Goal: Information Seeking & Learning: Learn about a topic

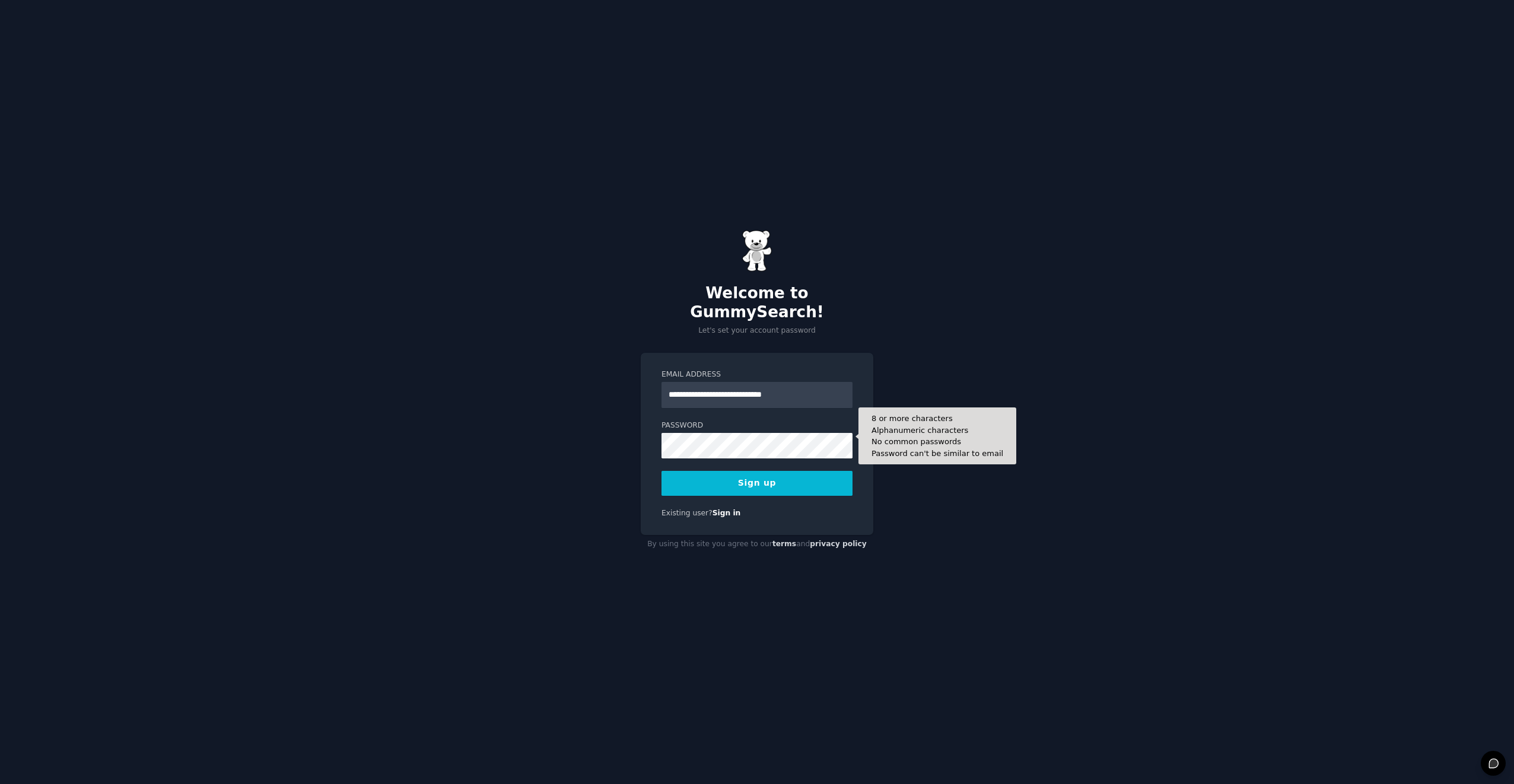
type input "**********"
drag, startPoint x: 814, startPoint y: 387, endPoint x: 664, endPoint y: 386, distance: 150.0
click at [664, 386] on input "**********" at bounding box center [757, 394] width 191 height 26
click at [763, 473] on button "Sign up" at bounding box center [757, 483] width 191 height 25
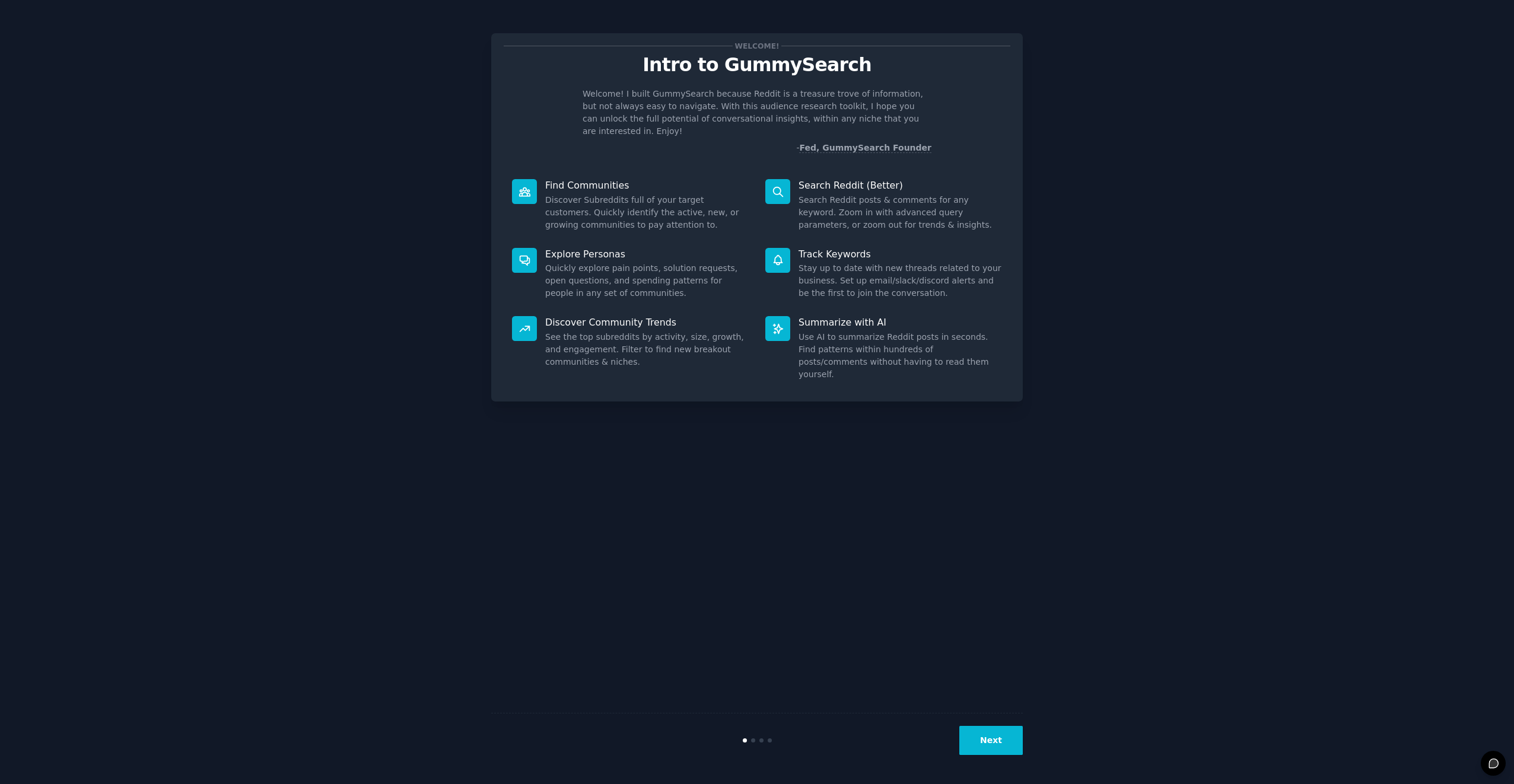
click at [994, 738] on button "Next" at bounding box center [991, 740] width 63 height 29
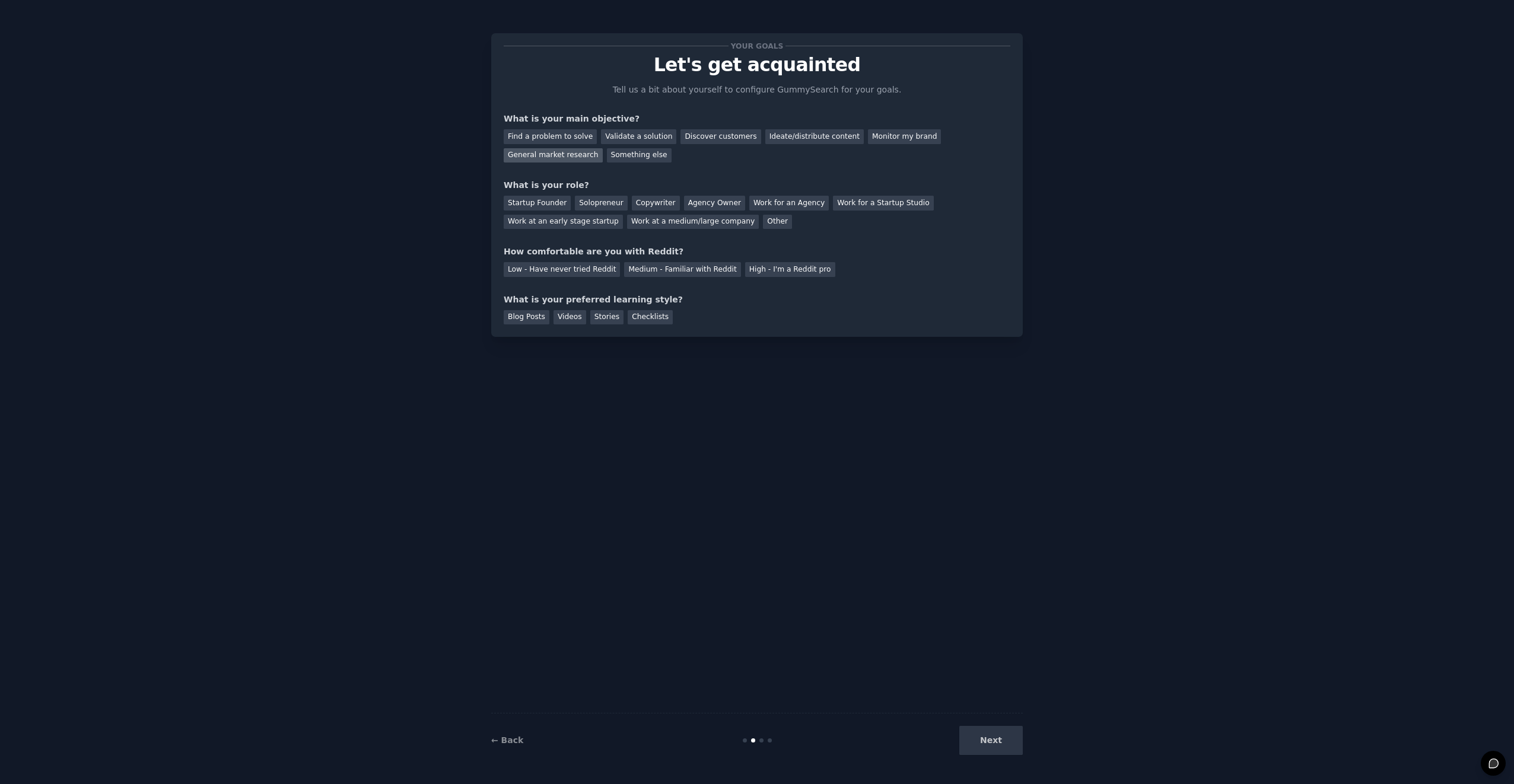
click at [603, 149] on div "General market research" at bounding box center [553, 156] width 99 height 15
click at [535, 201] on div "Startup Founder" at bounding box center [537, 203] width 67 height 15
click at [599, 202] on div "Solopreneur" at bounding box center [600, 203] width 52 height 15
click at [681, 271] on div "Medium - Familiar with Reddit" at bounding box center [683, 269] width 117 height 15
click at [565, 316] on div "Videos" at bounding box center [570, 317] width 33 height 15
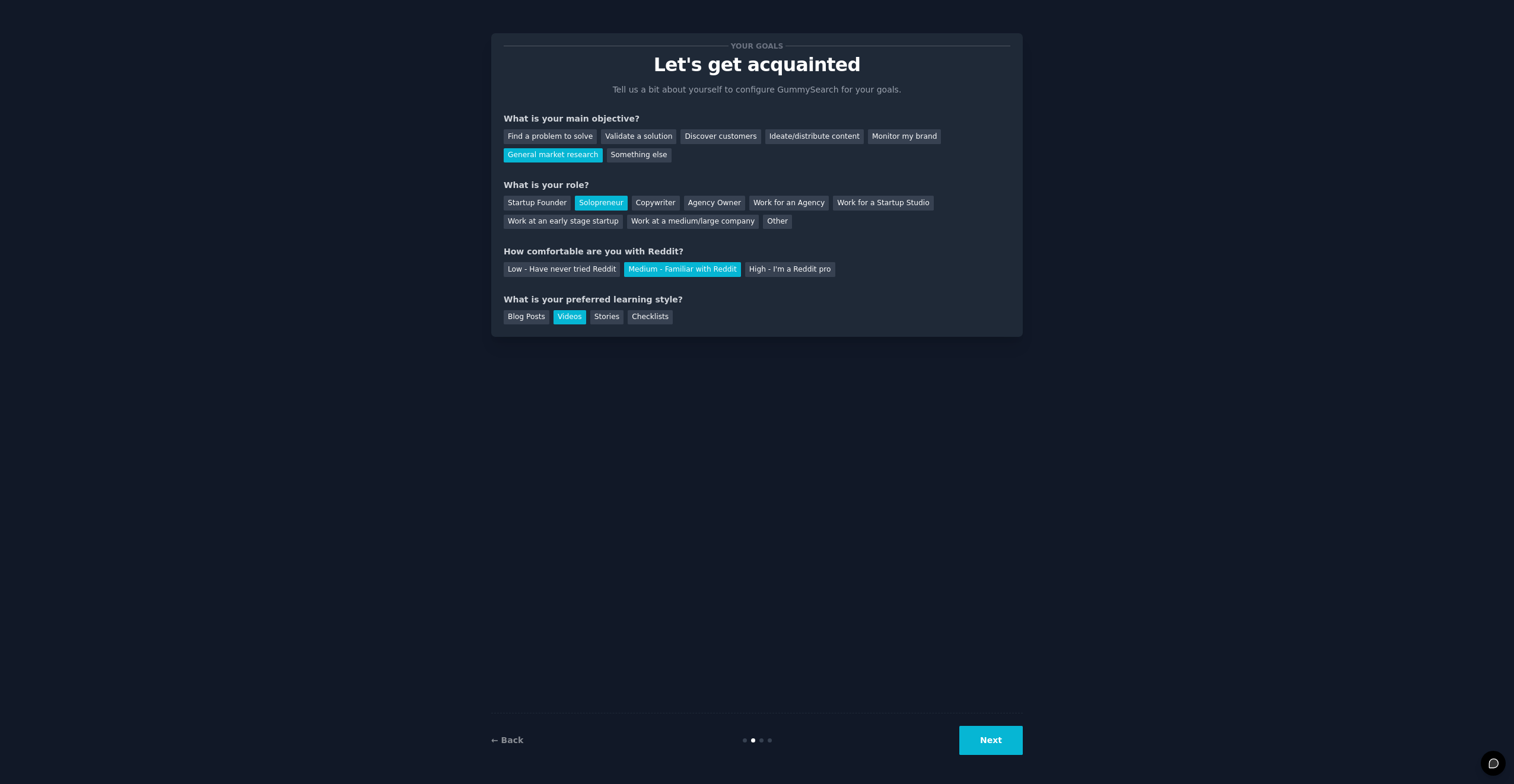
click at [994, 746] on button "Next" at bounding box center [991, 740] width 63 height 29
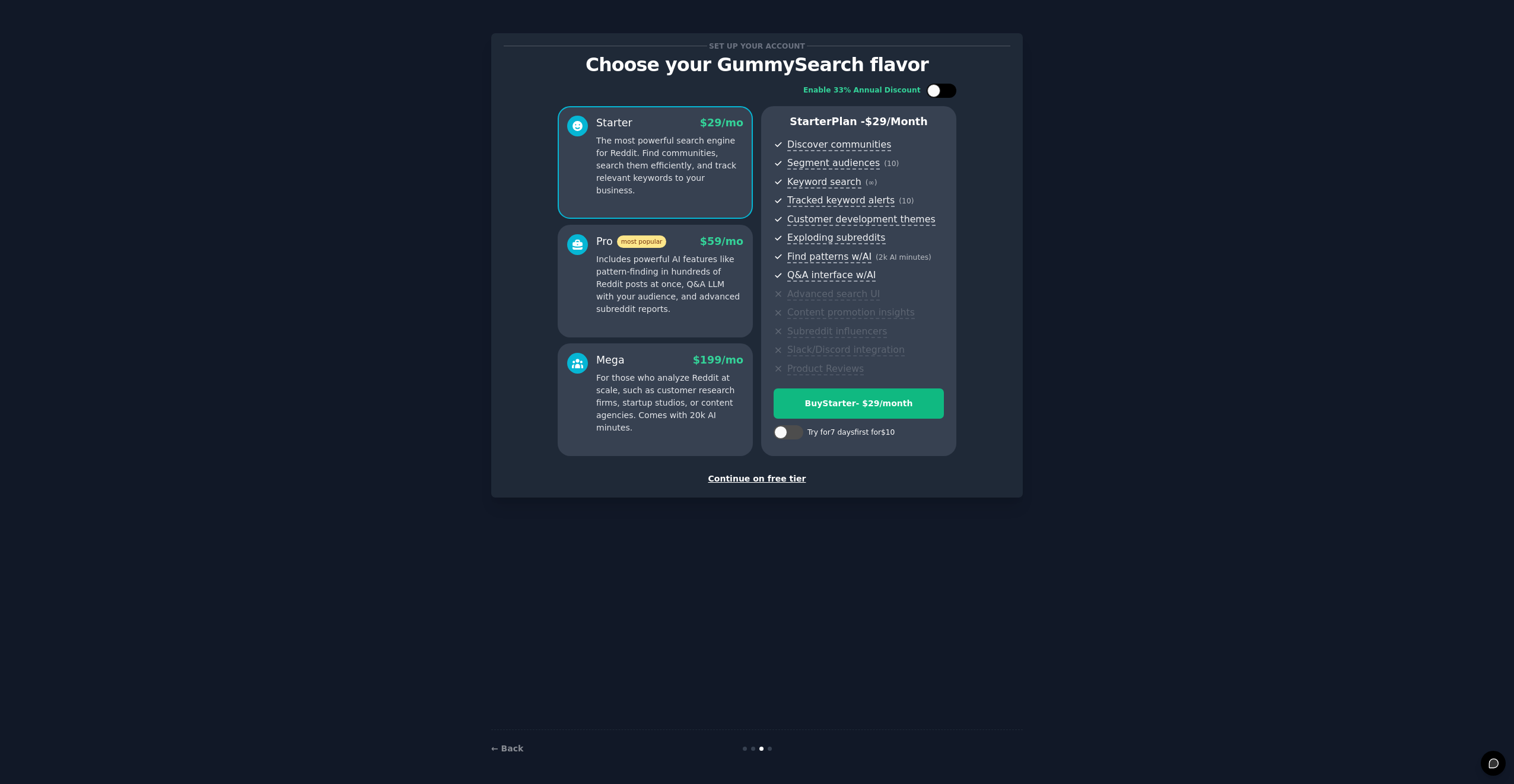
click at [947, 91] on div at bounding box center [947, 90] width 6 height 6
click at [934, 88] on icon at bounding box center [934, 90] width 6 height 6
checkbox input "false"
click at [761, 480] on div "Continue on free tier" at bounding box center [757, 479] width 507 height 13
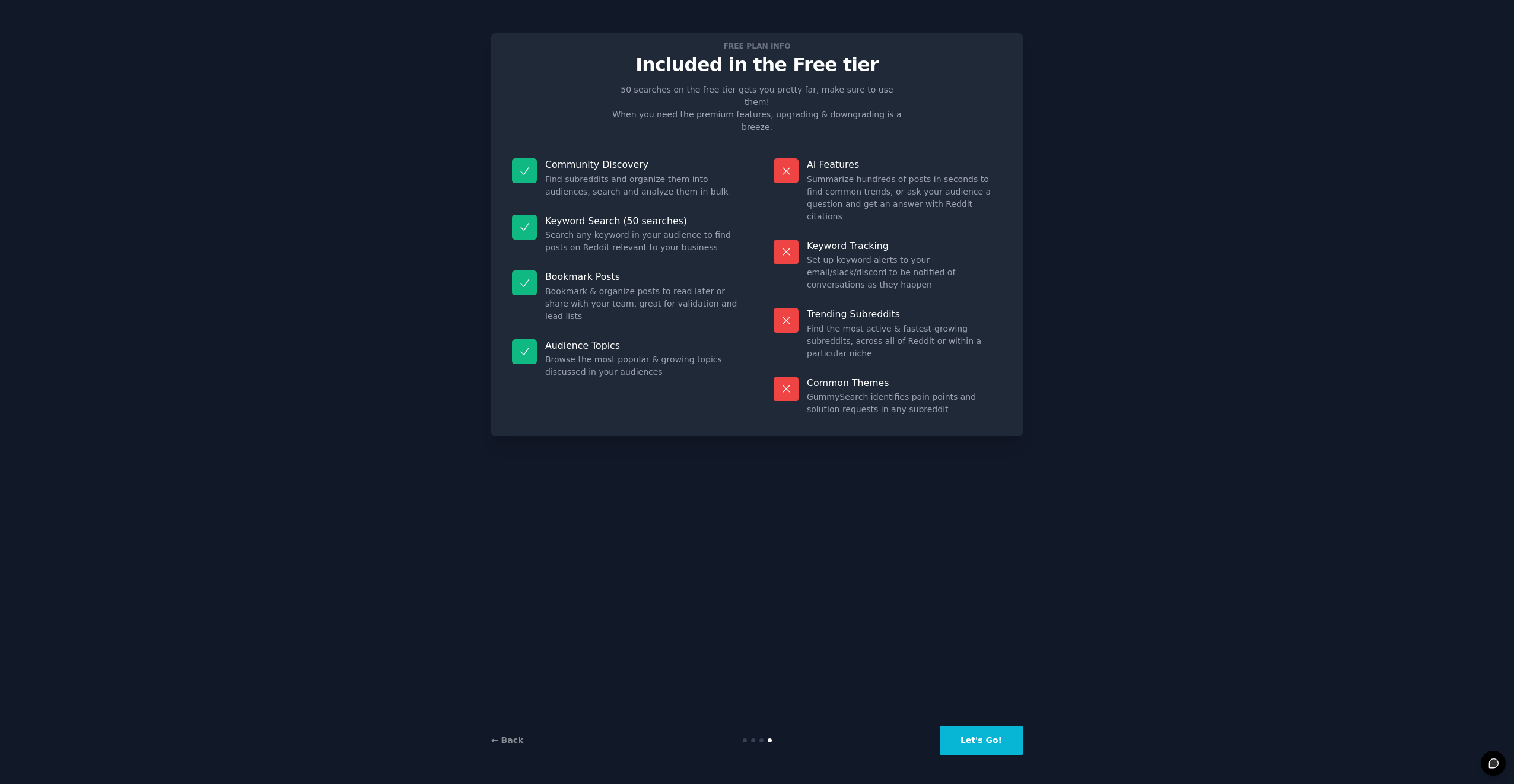
click at [992, 741] on button "Let's Go!" at bounding box center [981, 740] width 83 height 29
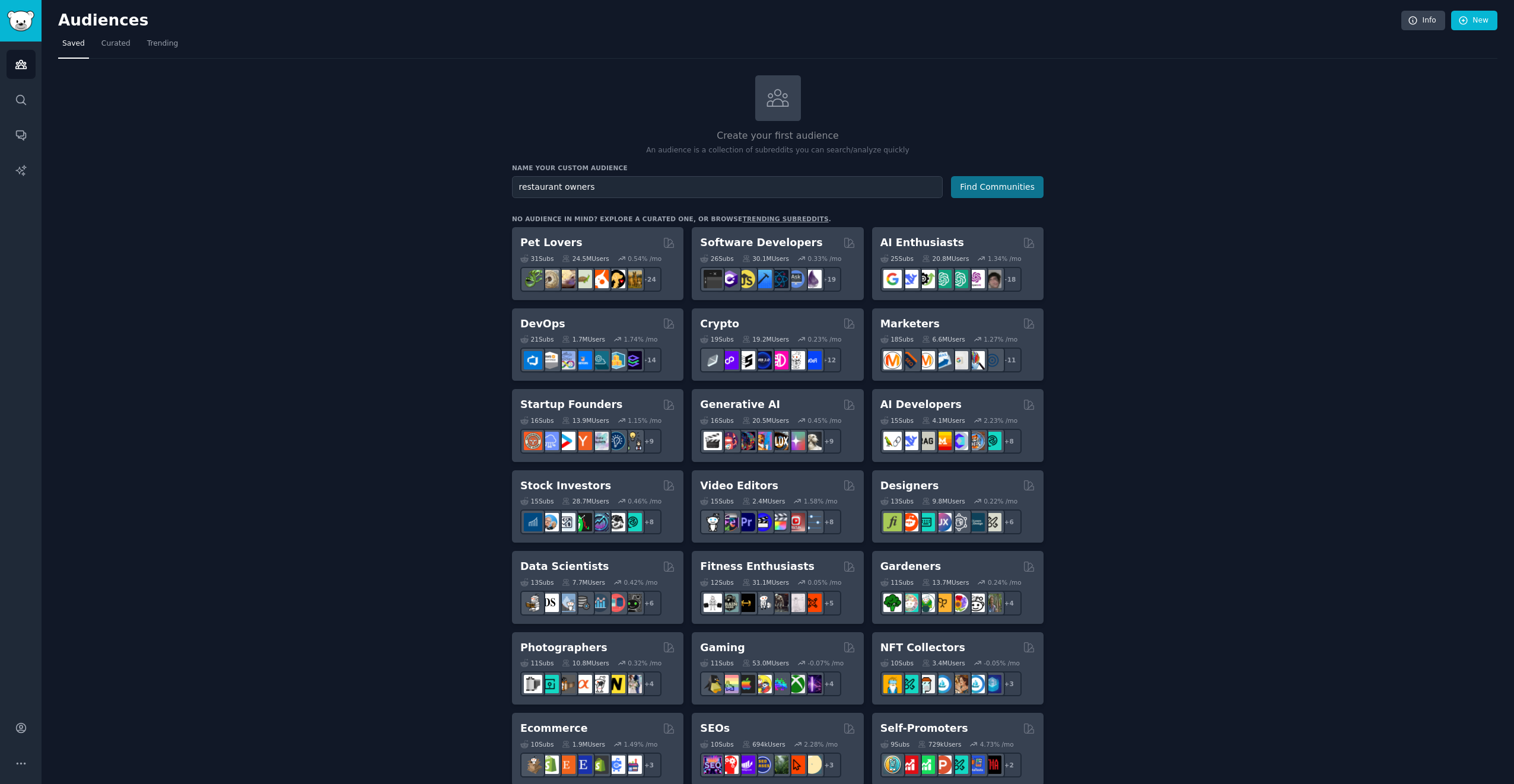
type input "restaurant owners"
click at [997, 180] on button "Find Communities" at bounding box center [997, 187] width 92 height 22
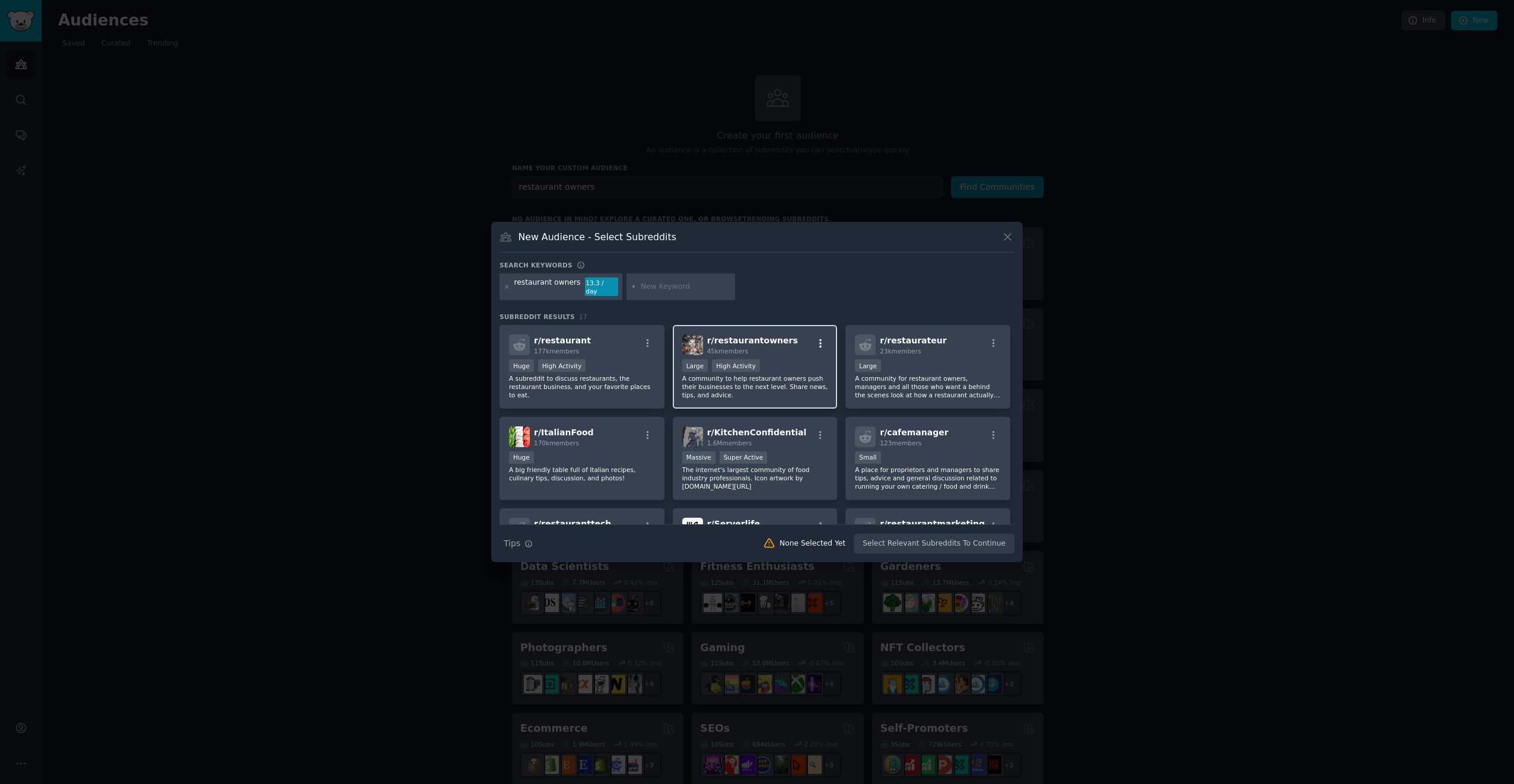
click at [817, 338] on icon "button" at bounding box center [820, 343] width 11 height 11
click at [761, 365] on div "Relevant Subreddit" at bounding box center [750, 367] width 70 height 11
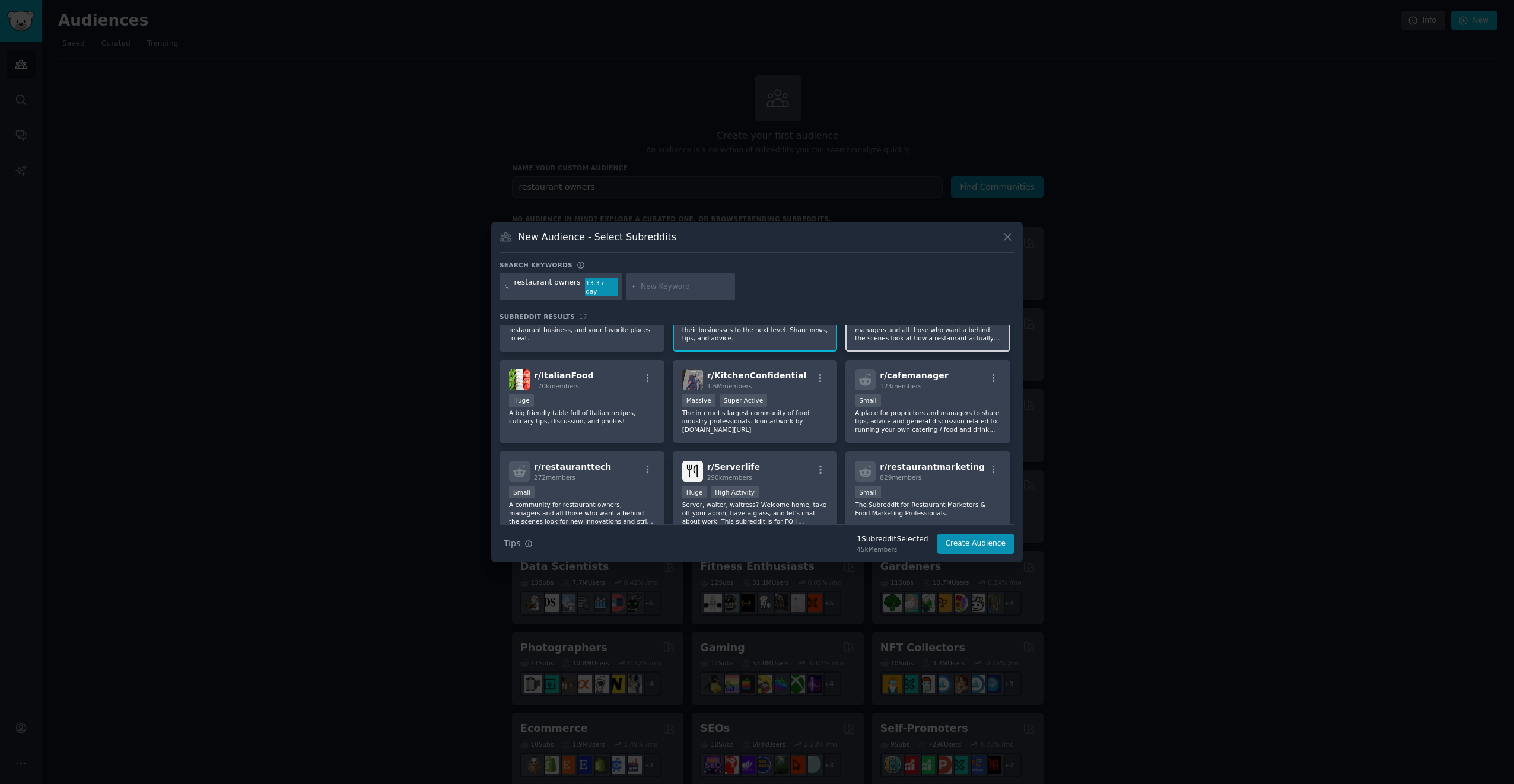
scroll to position [59, 0]
click at [992, 371] on icon "button" at bounding box center [993, 375] width 11 height 11
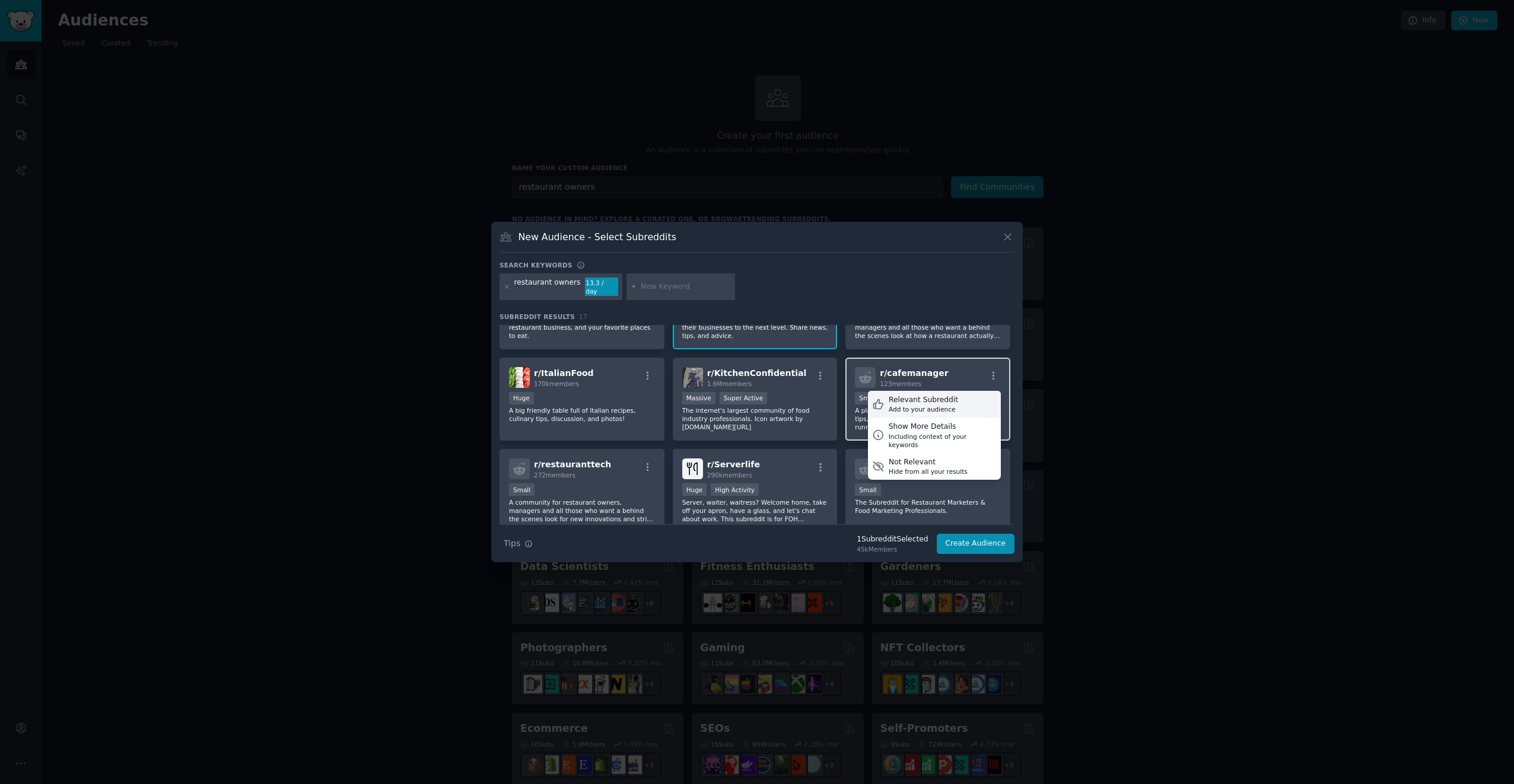
click at [911, 396] on div "Relevant Subreddit" at bounding box center [924, 400] width 70 height 11
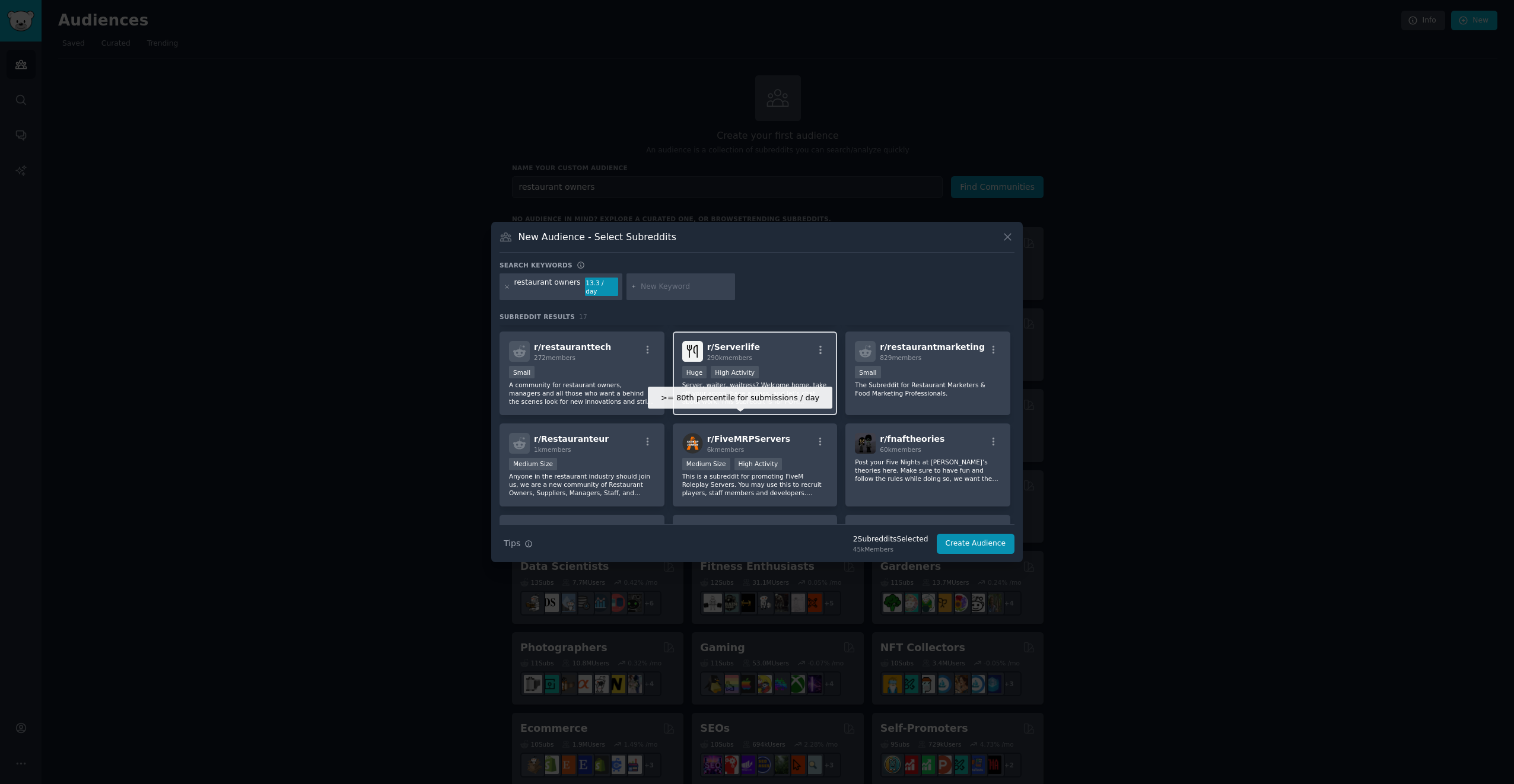
scroll to position [178, 0]
click at [991, 343] on icon "button" at bounding box center [993, 348] width 11 height 11
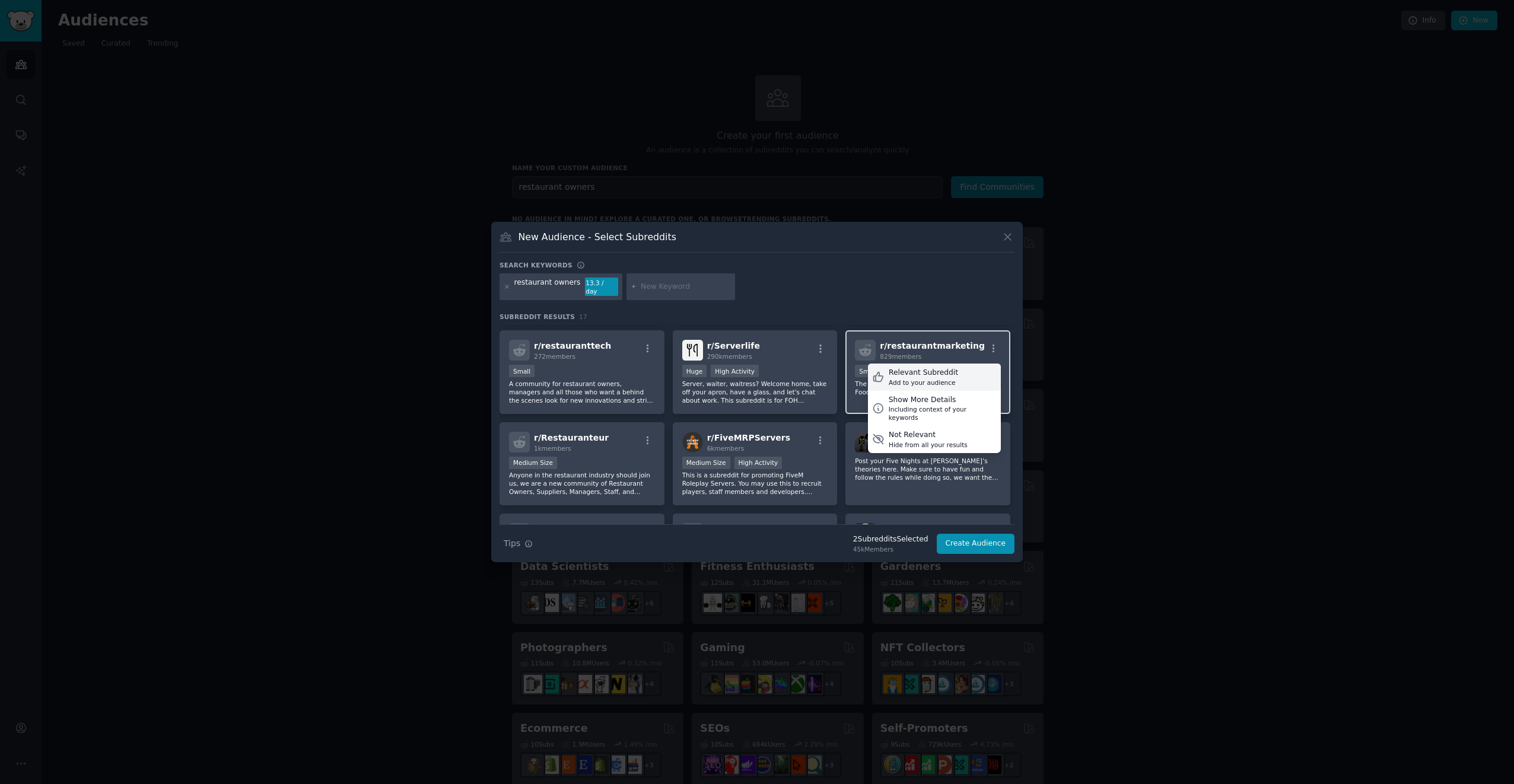
click at [924, 367] on div "Relevant Subreddit" at bounding box center [924, 372] width 70 height 11
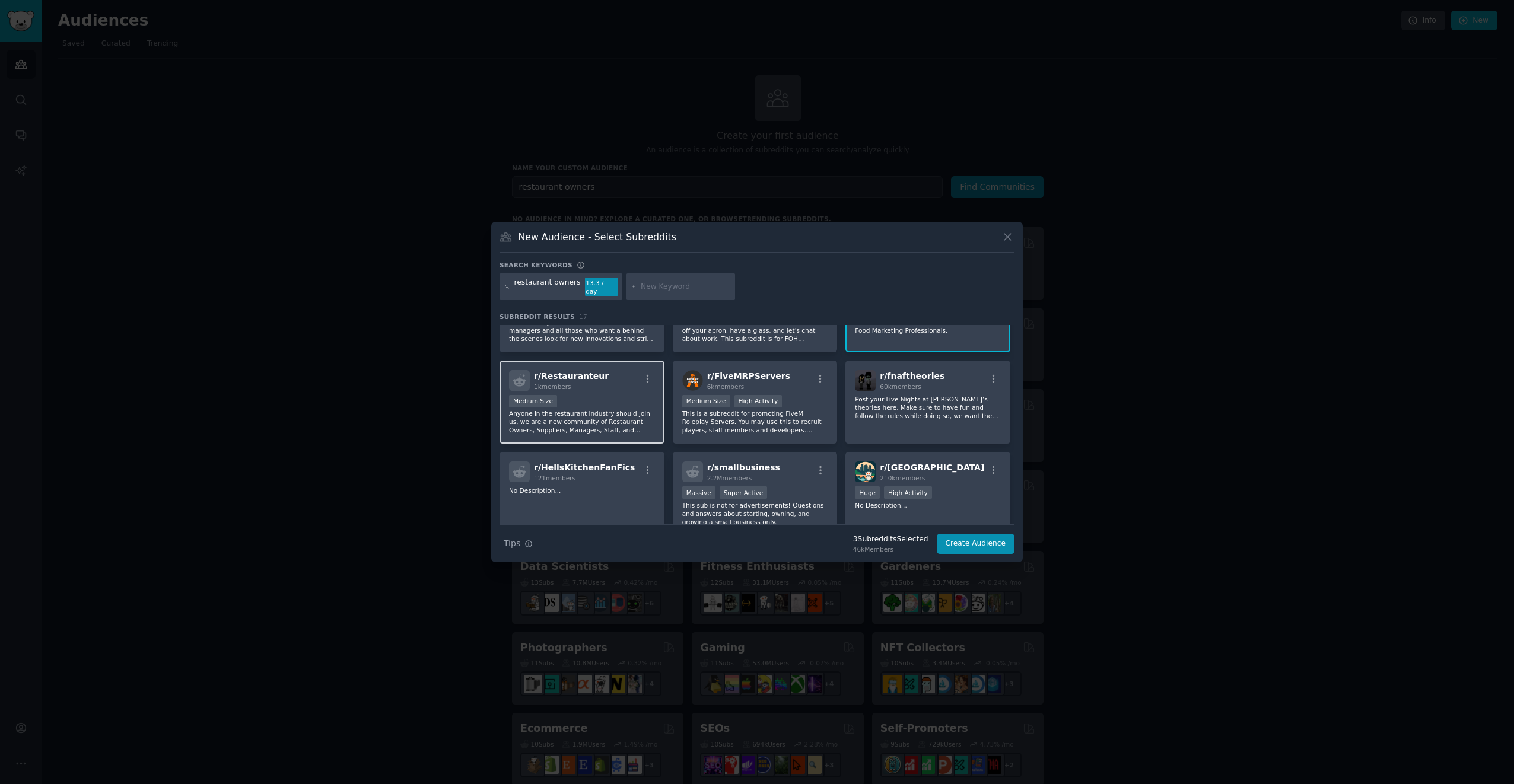
scroll to position [237, 0]
click at [648, 376] on icon "button" at bounding box center [648, 381] width 11 height 11
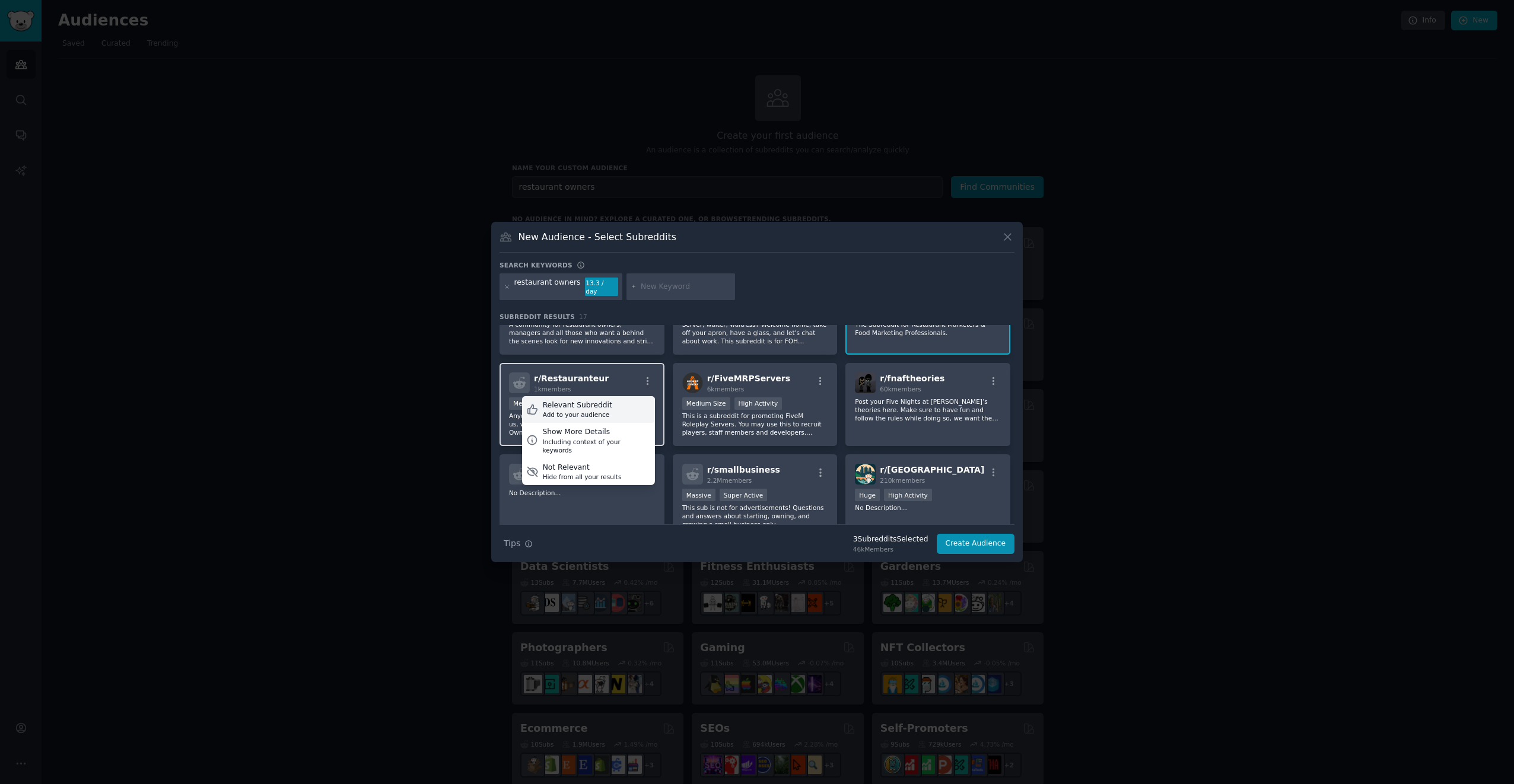
click at [596, 400] on div "Relevant Subreddit" at bounding box center [577, 405] width 70 height 11
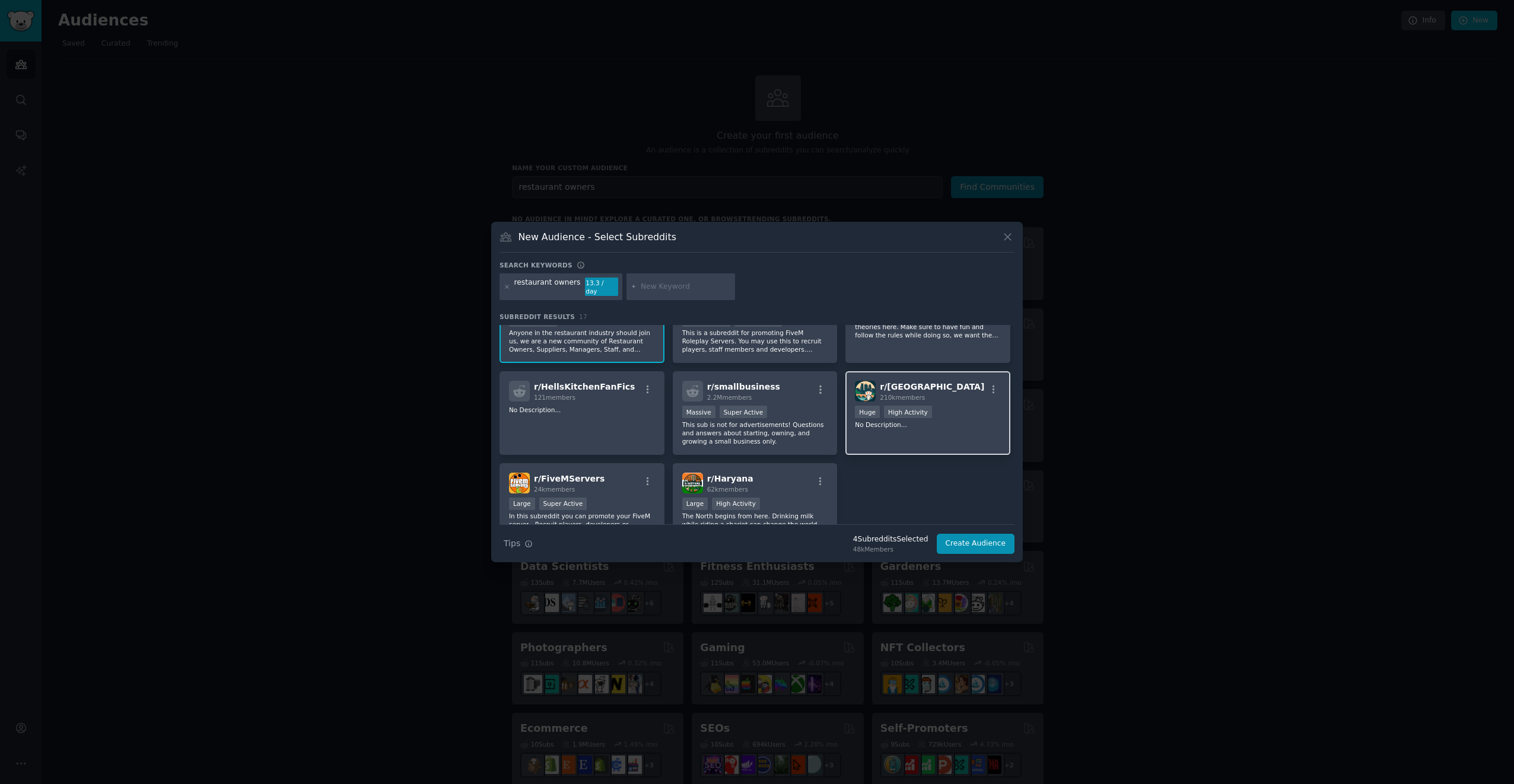
scroll to position [356, 0]
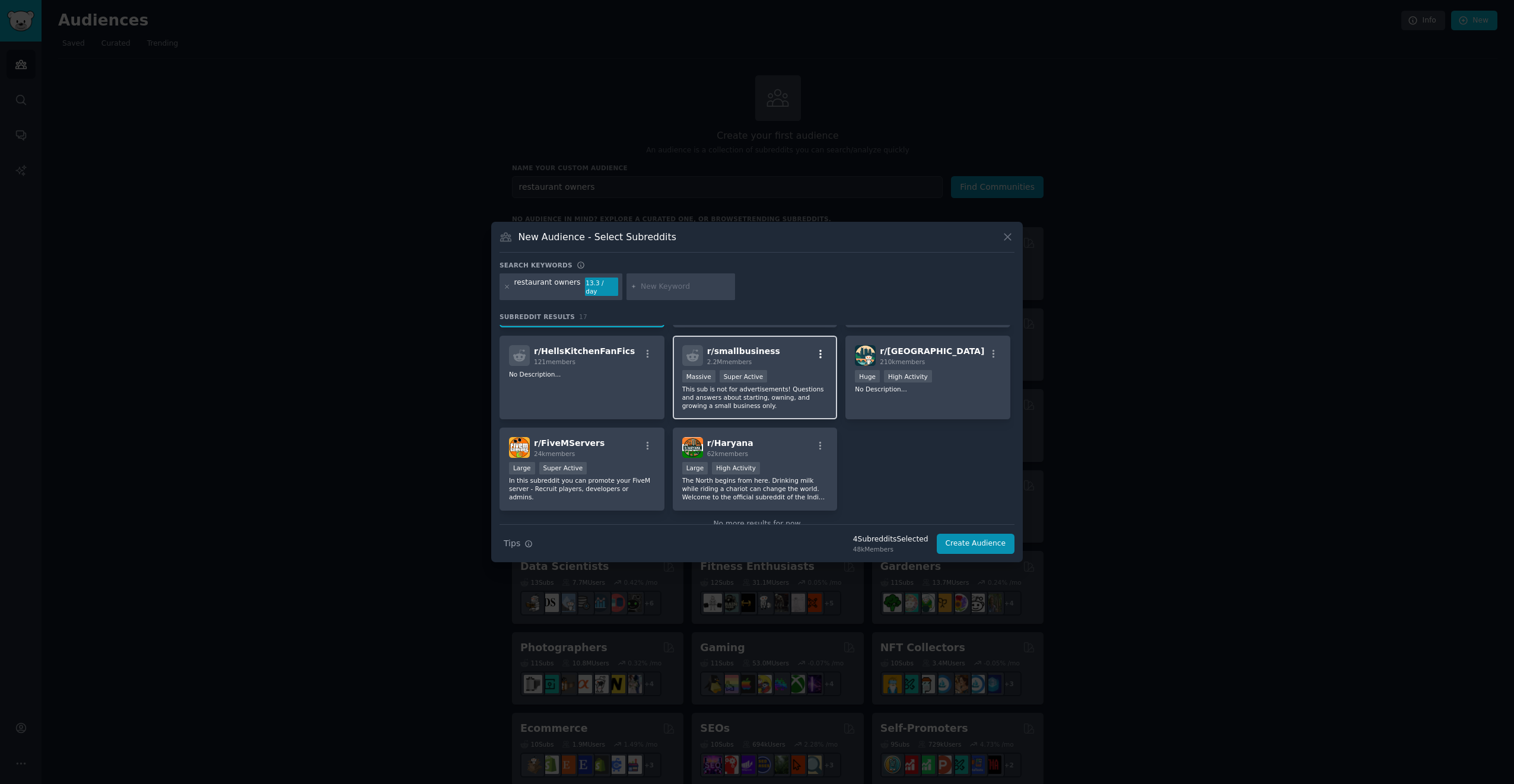
click at [818, 349] on icon "button" at bounding box center [820, 354] width 11 height 11
click at [748, 373] on div "Relevant Subreddit" at bounding box center [750, 378] width 70 height 11
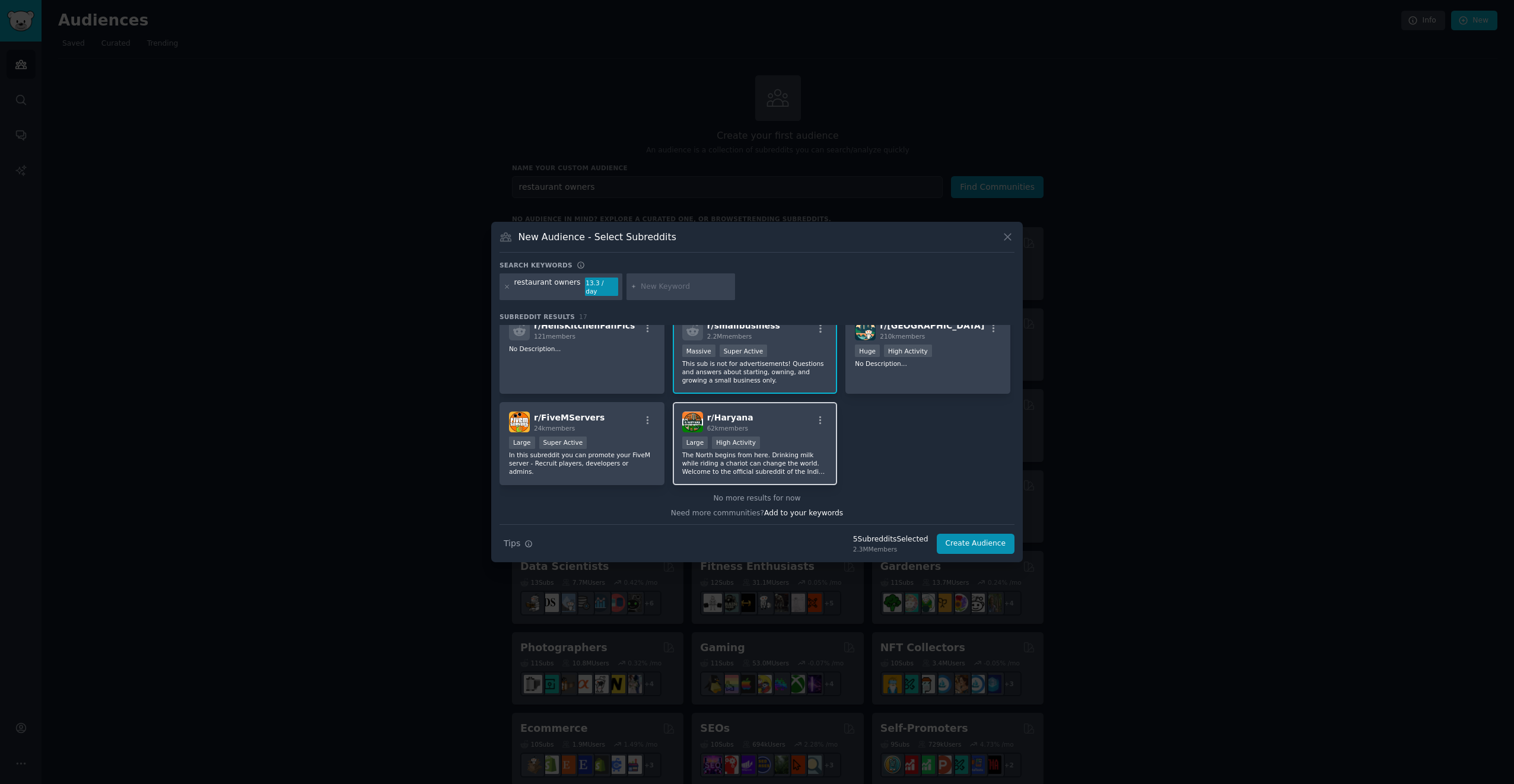
scroll to position [384, 0]
click at [669, 285] on input "text" at bounding box center [686, 286] width 90 height 11
drag, startPoint x: 816, startPoint y: 234, endPoint x: 825, endPoint y: 241, distance: 11.4
click at [819, 246] on div "New Audience - Select Subreddits Search keywords restaurant owners 13.3 / day S…" at bounding box center [757, 392] width 532 height 341
click at [661, 286] on input "text" at bounding box center [686, 286] width 90 height 11
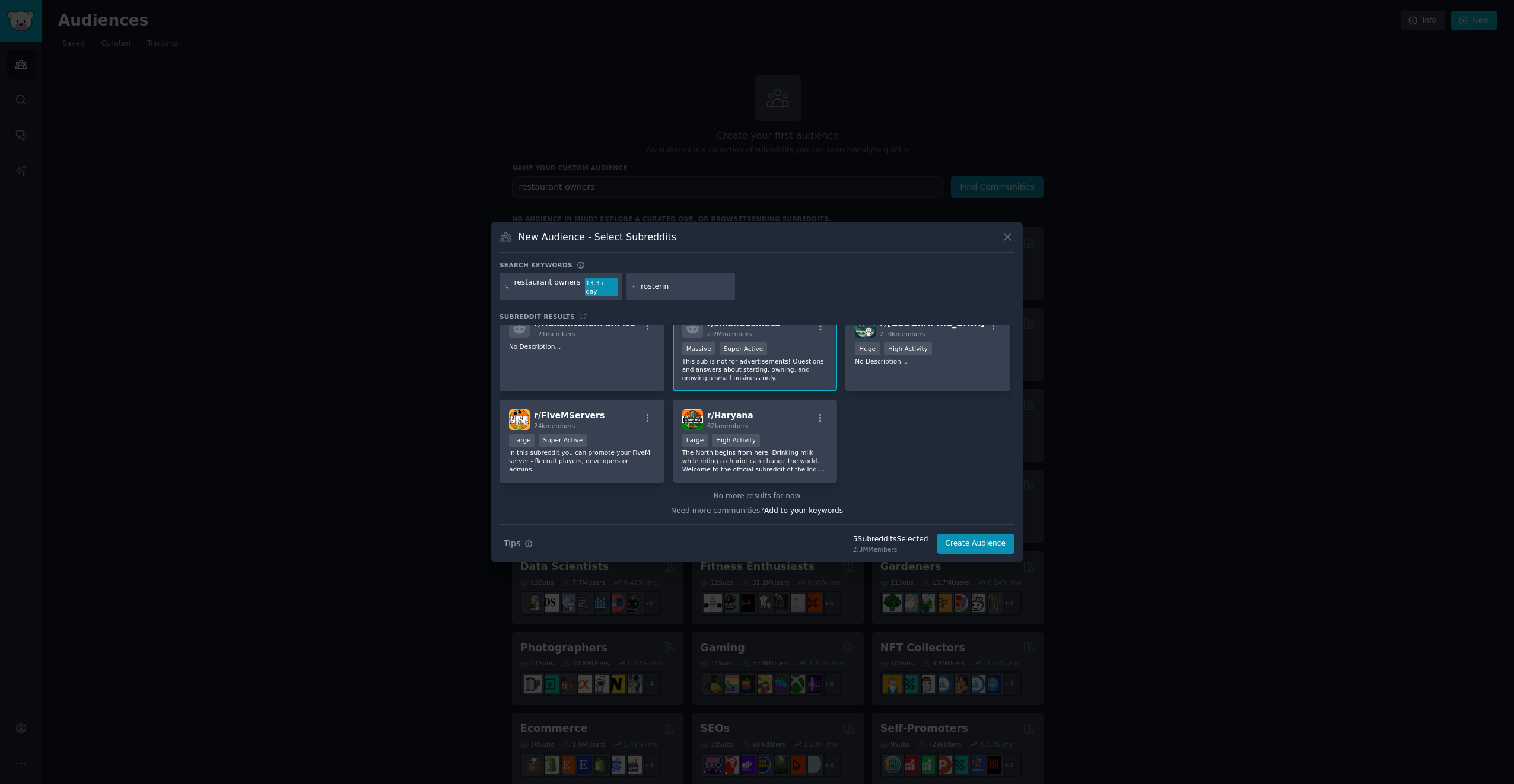
type input "rostering"
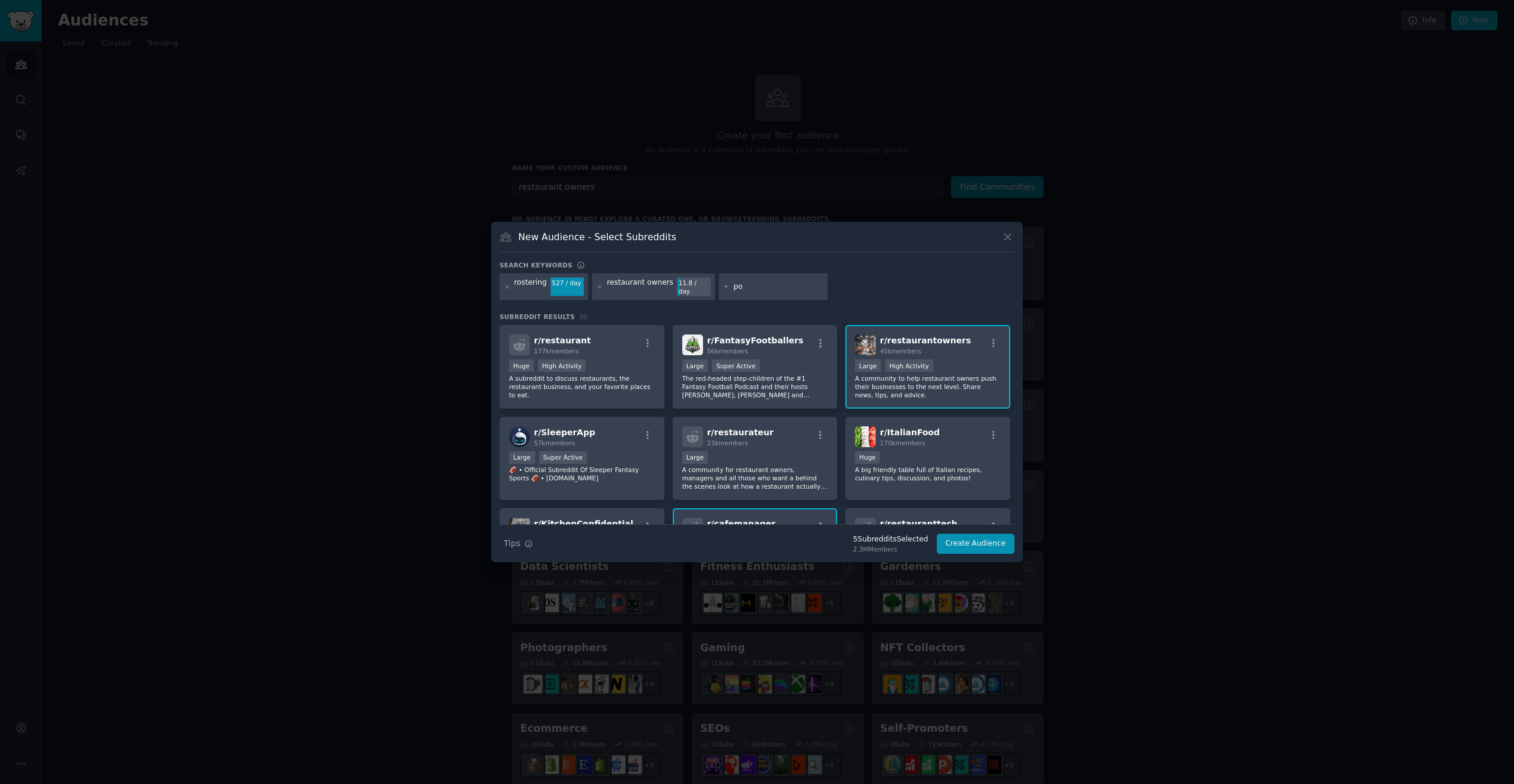
type input "pos"
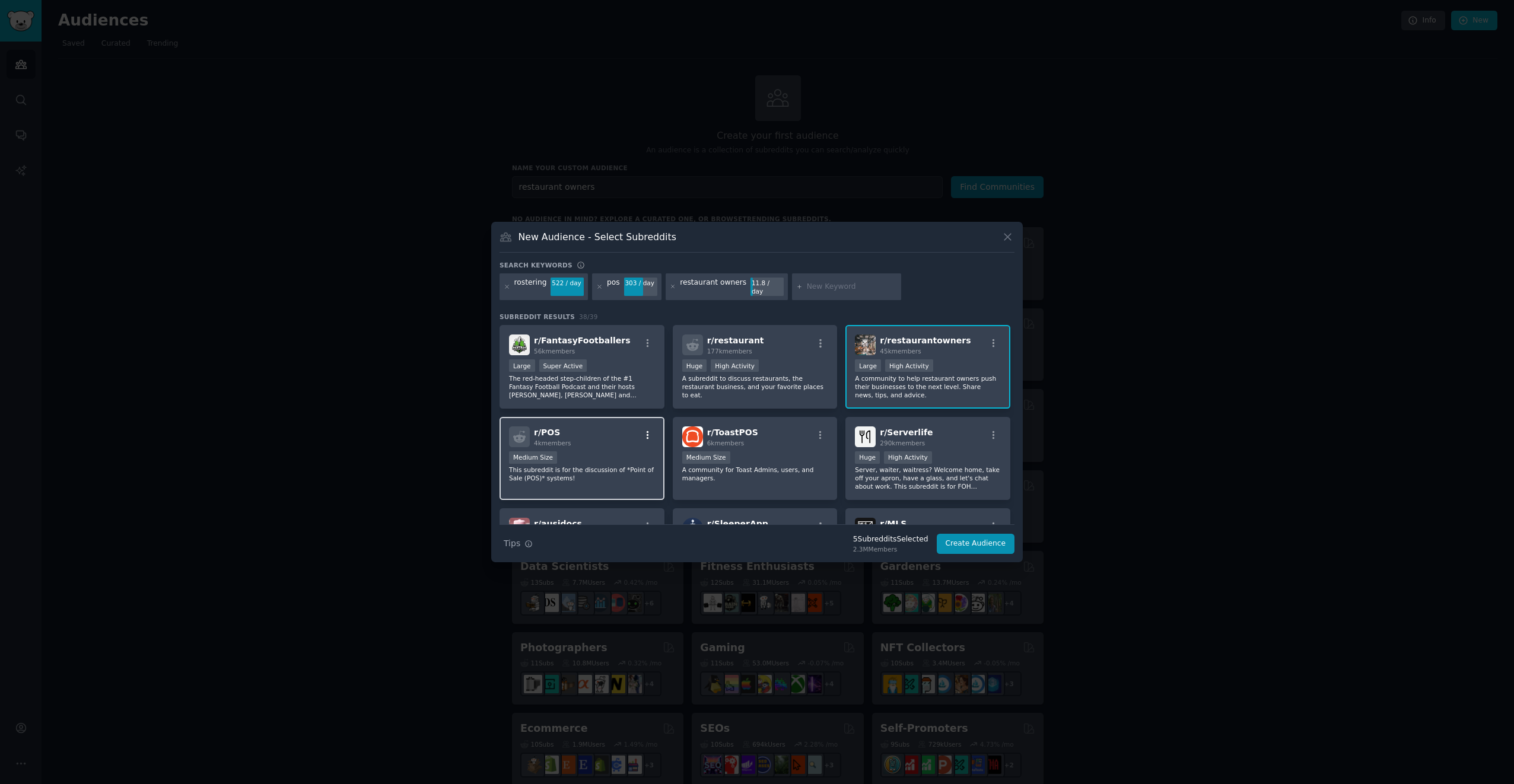
click at [647, 431] on icon "button" at bounding box center [648, 435] width 11 height 11
click at [575, 458] on div "Relevant Subreddit" at bounding box center [577, 459] width 70 height 11
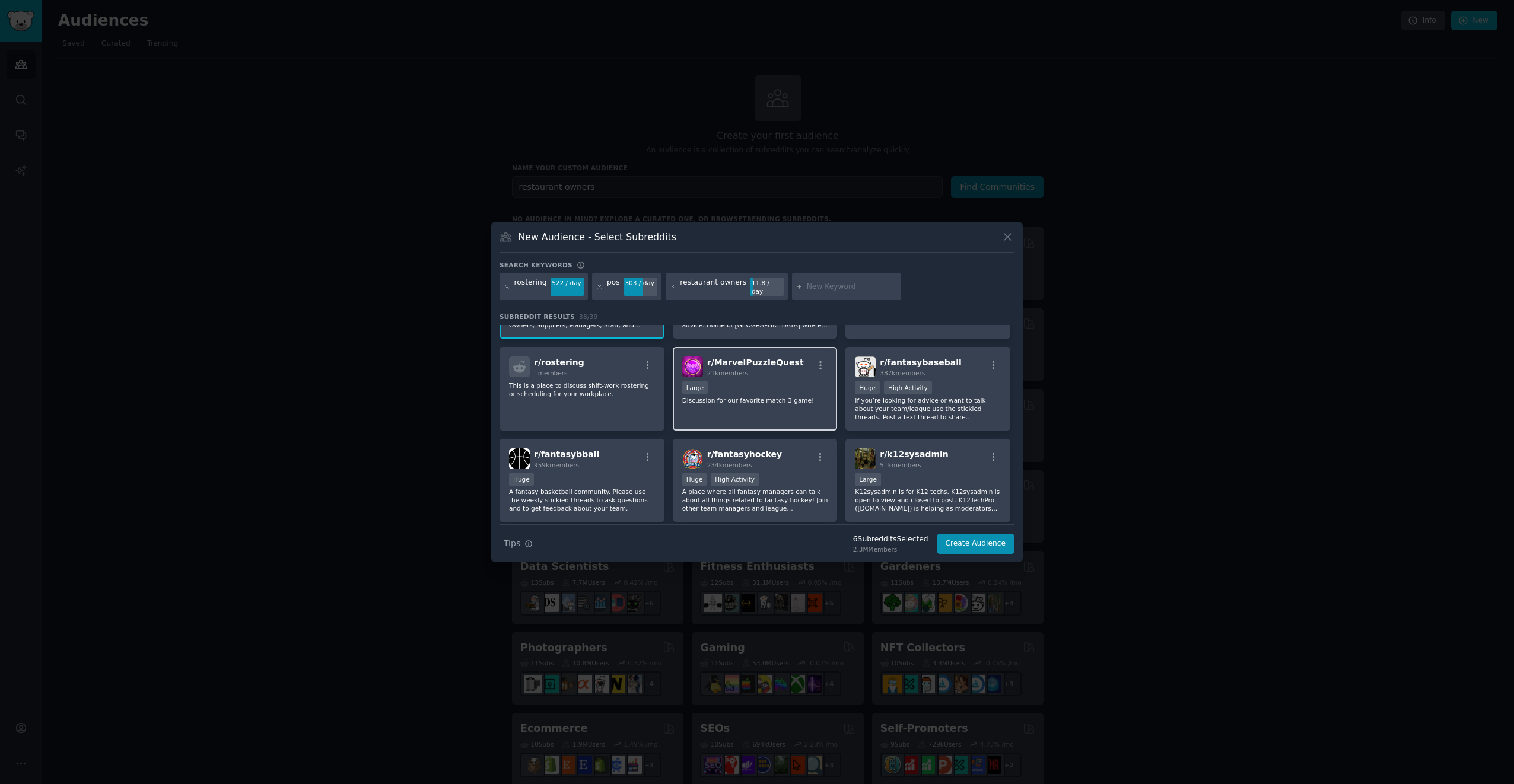
scroll to position [534, 0]
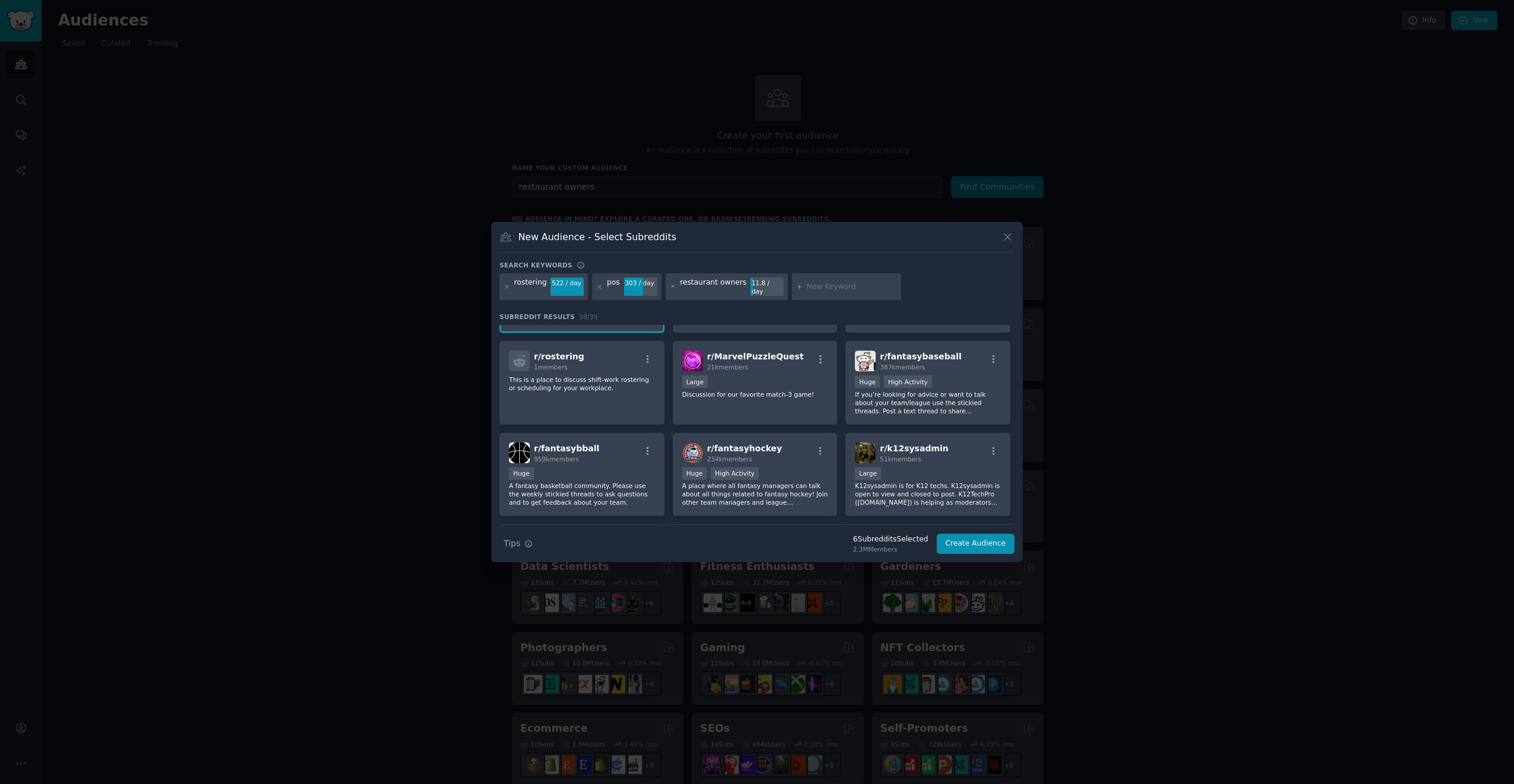
click at [819, 287] on input "text" at bounding box center [852, 286] width 90 height 11
type input "purchasing"
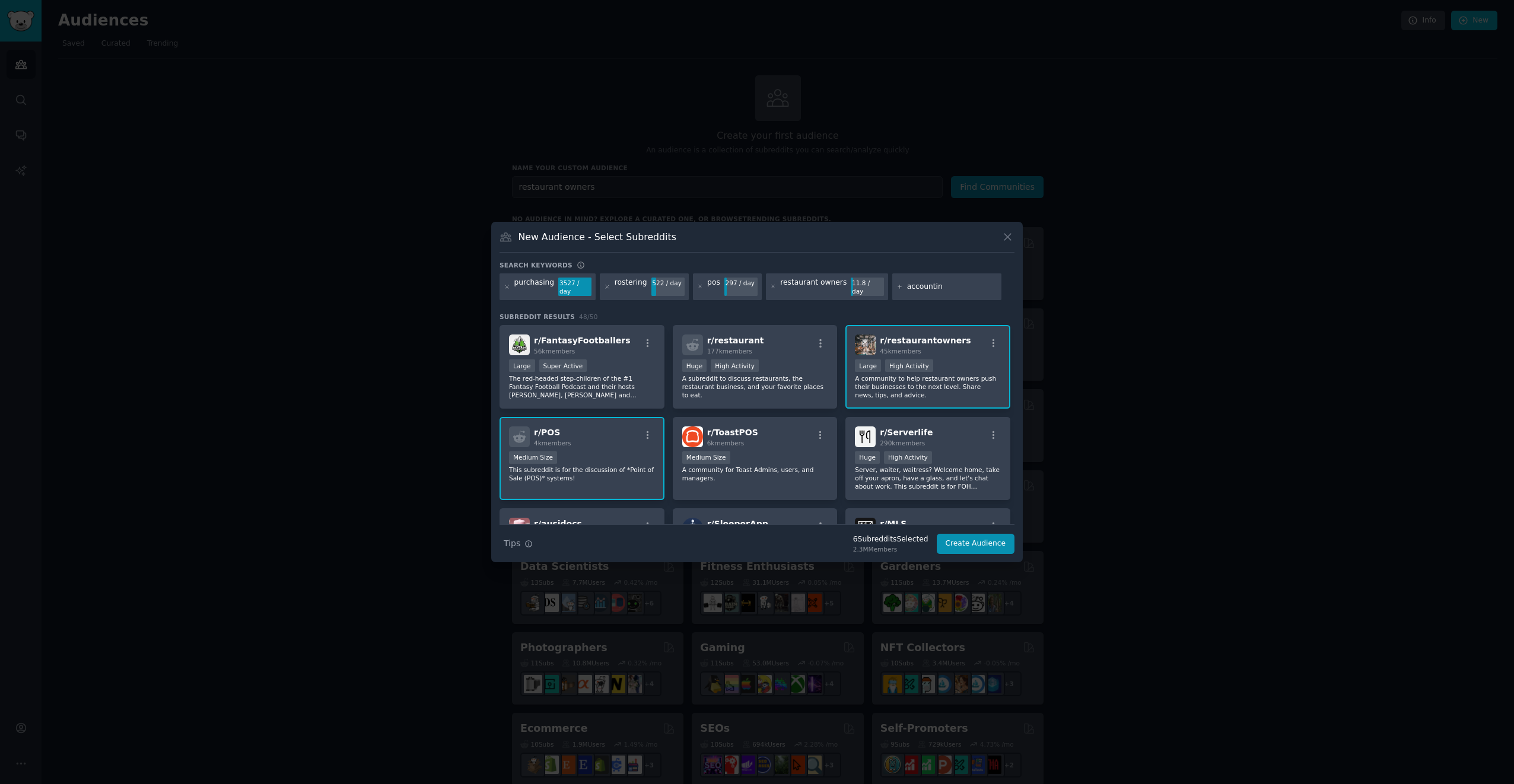
type input "accounting"
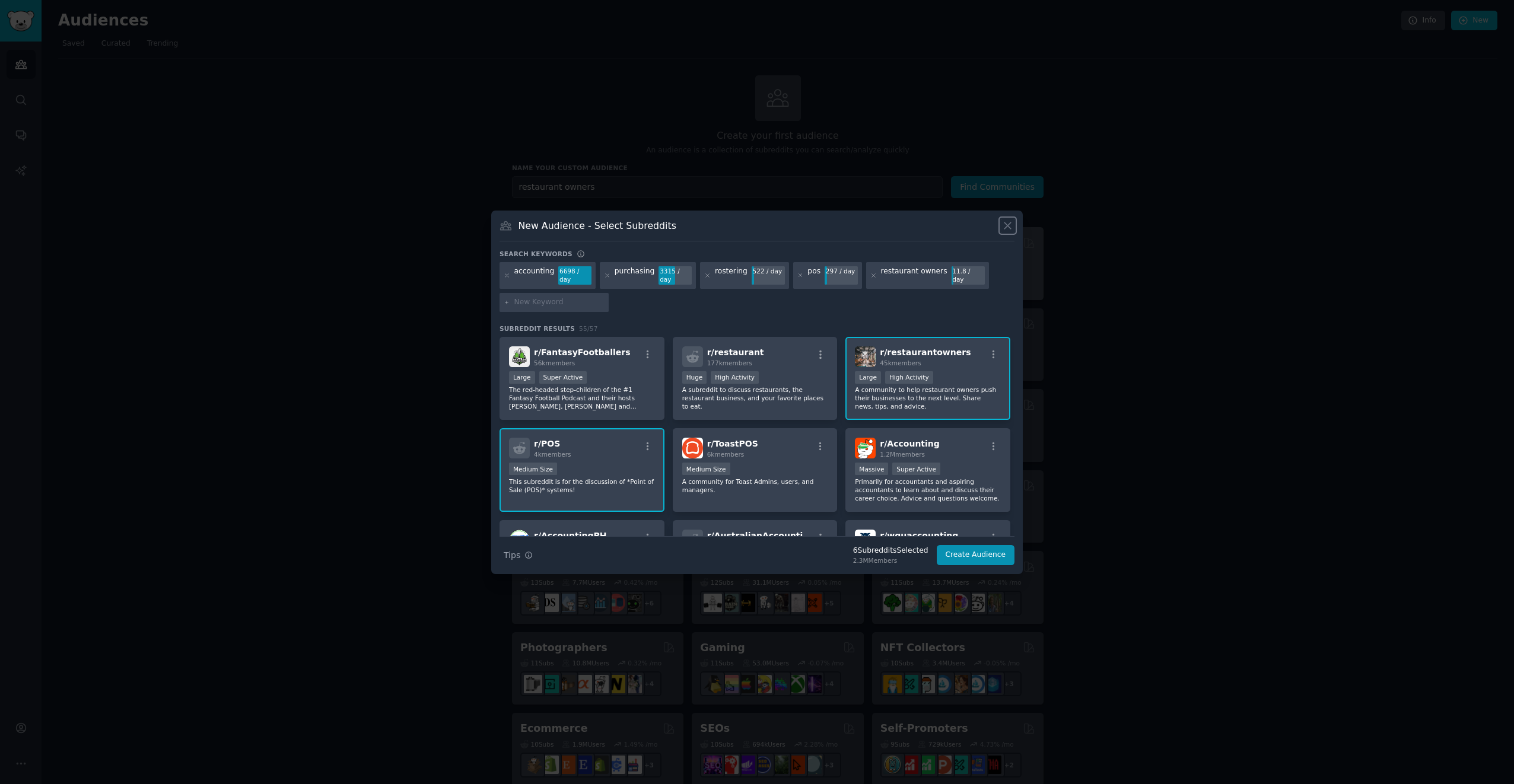
click at [1011, 232] on icon at bounding box center [1008, 226] width 13 height 13
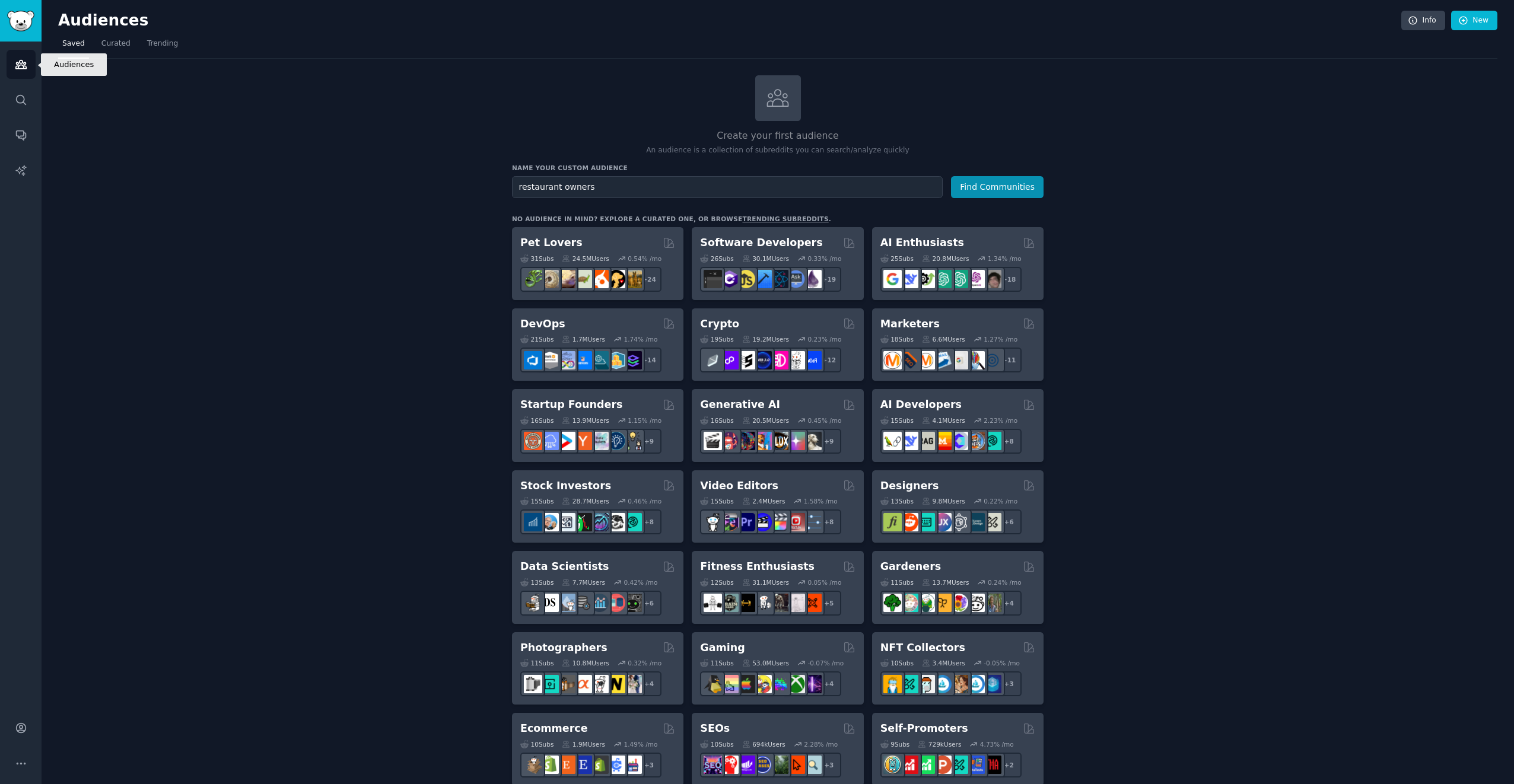
click at [19, 64] on icon "Sidebar" at bounding box center [21, 65] width 13 height 13
click at [159, 41] on span "Trending" at bounding box center [162, 43] width 31 height 11
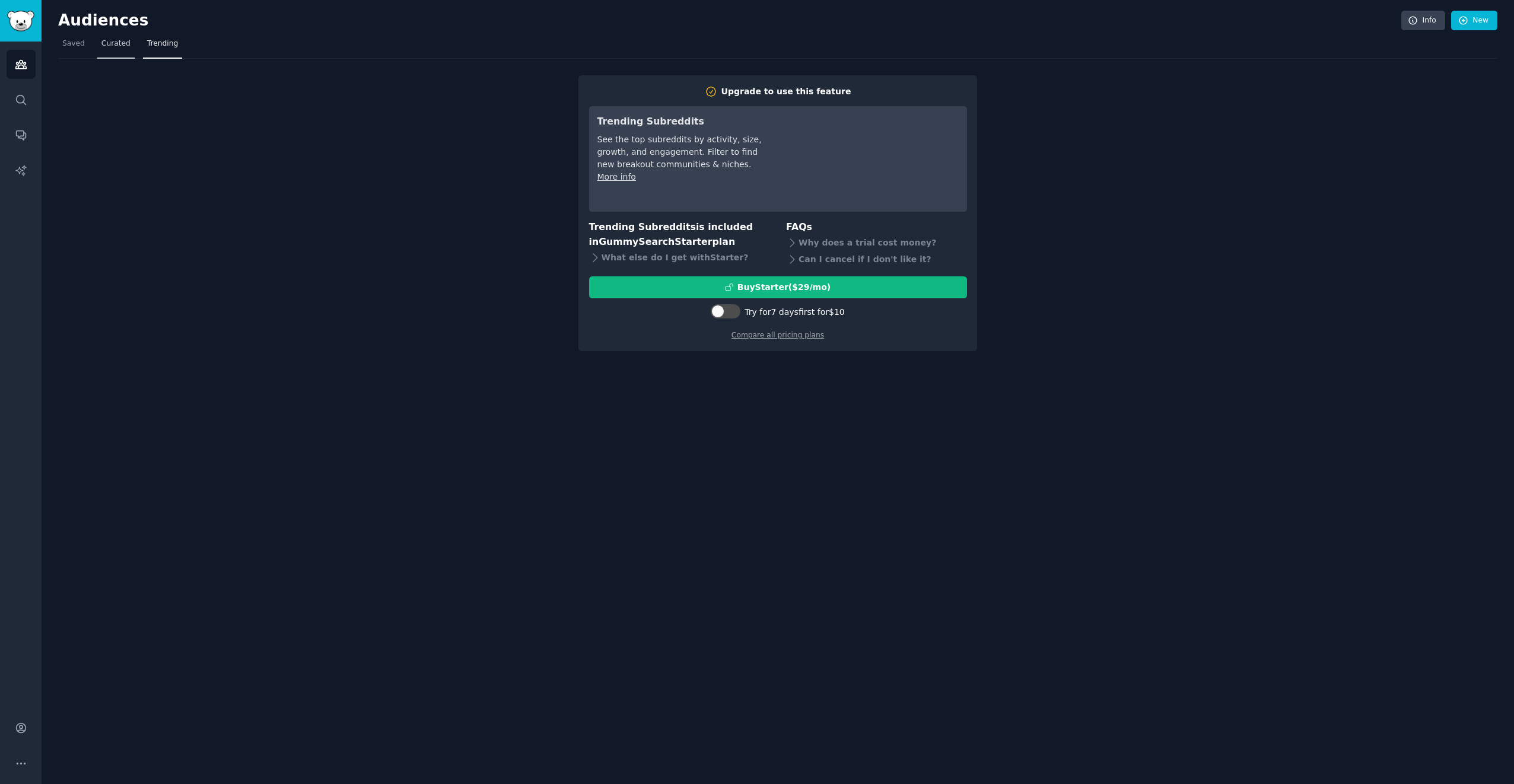
click at [107, 43] on span "Curated" at bounding box center [116, 43] width 29 height 11
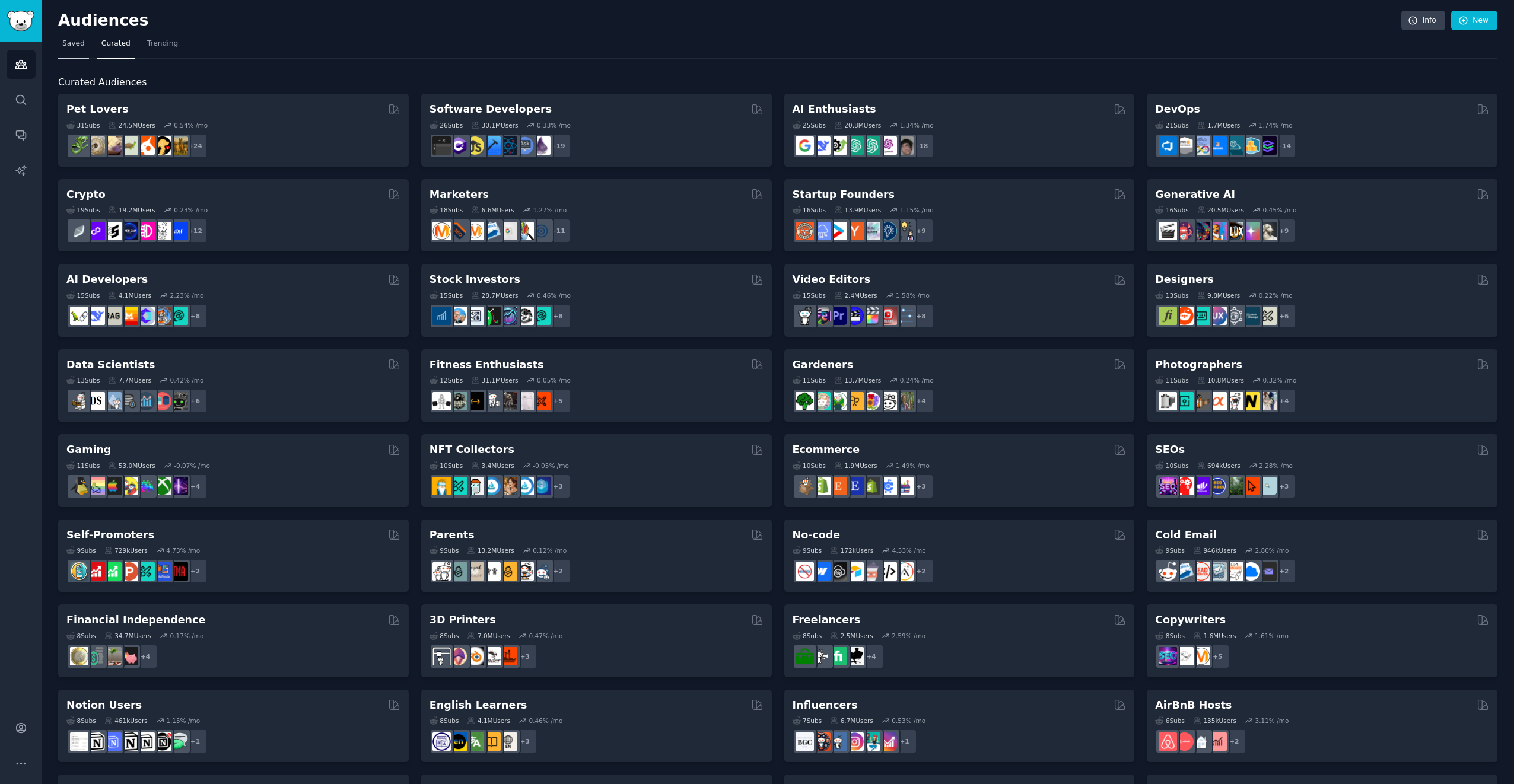
click at [65, 42] on span "Saved" at bounding box center [74, 43] width 23 height 11
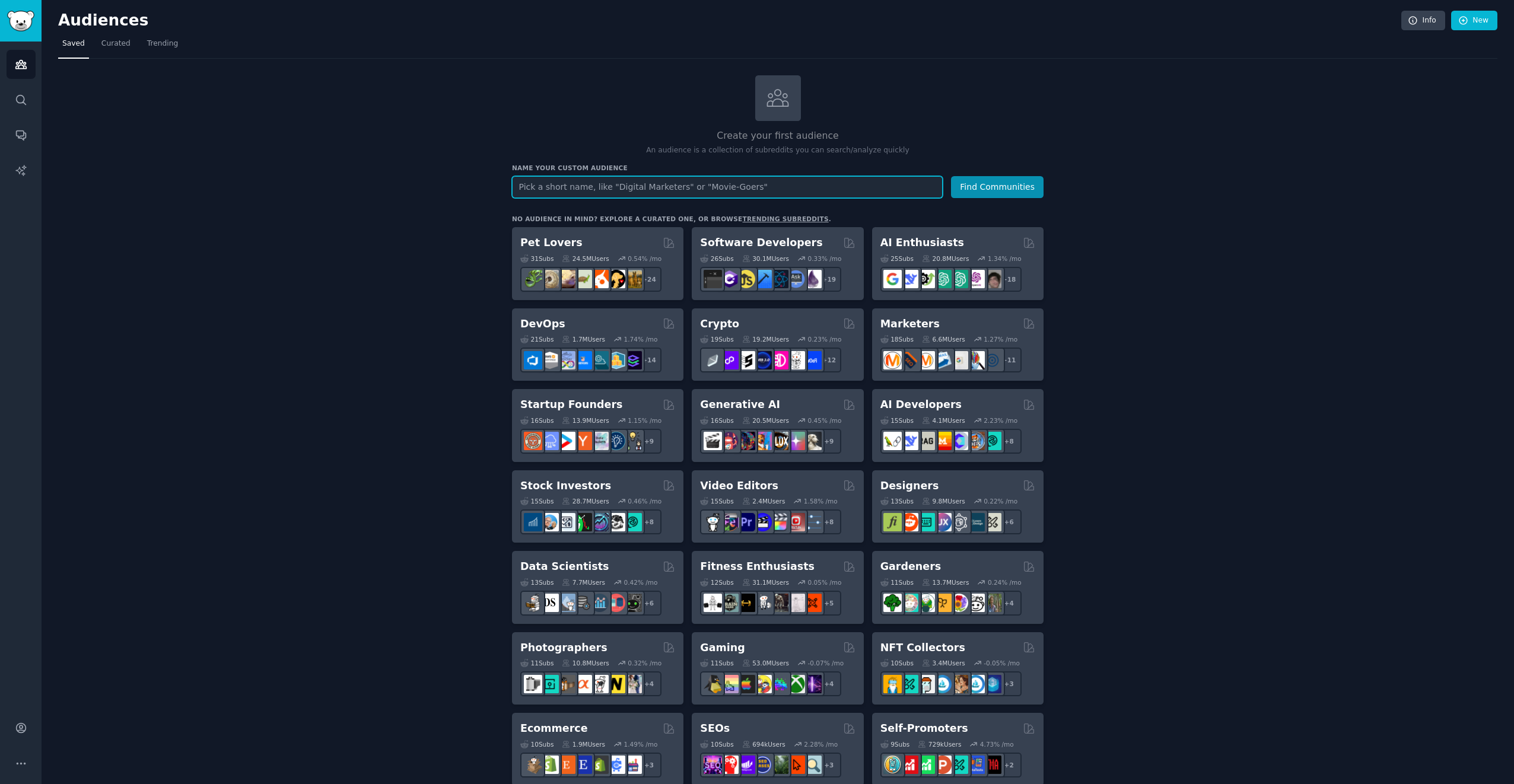
click at [779, 184] on input "text" at bounding box center [727, 187] width 431 height 22
type input "restaurant owners"
click at [951, 176] on button "Find Communities" at bounding box center [997, 187] width 92 height 22
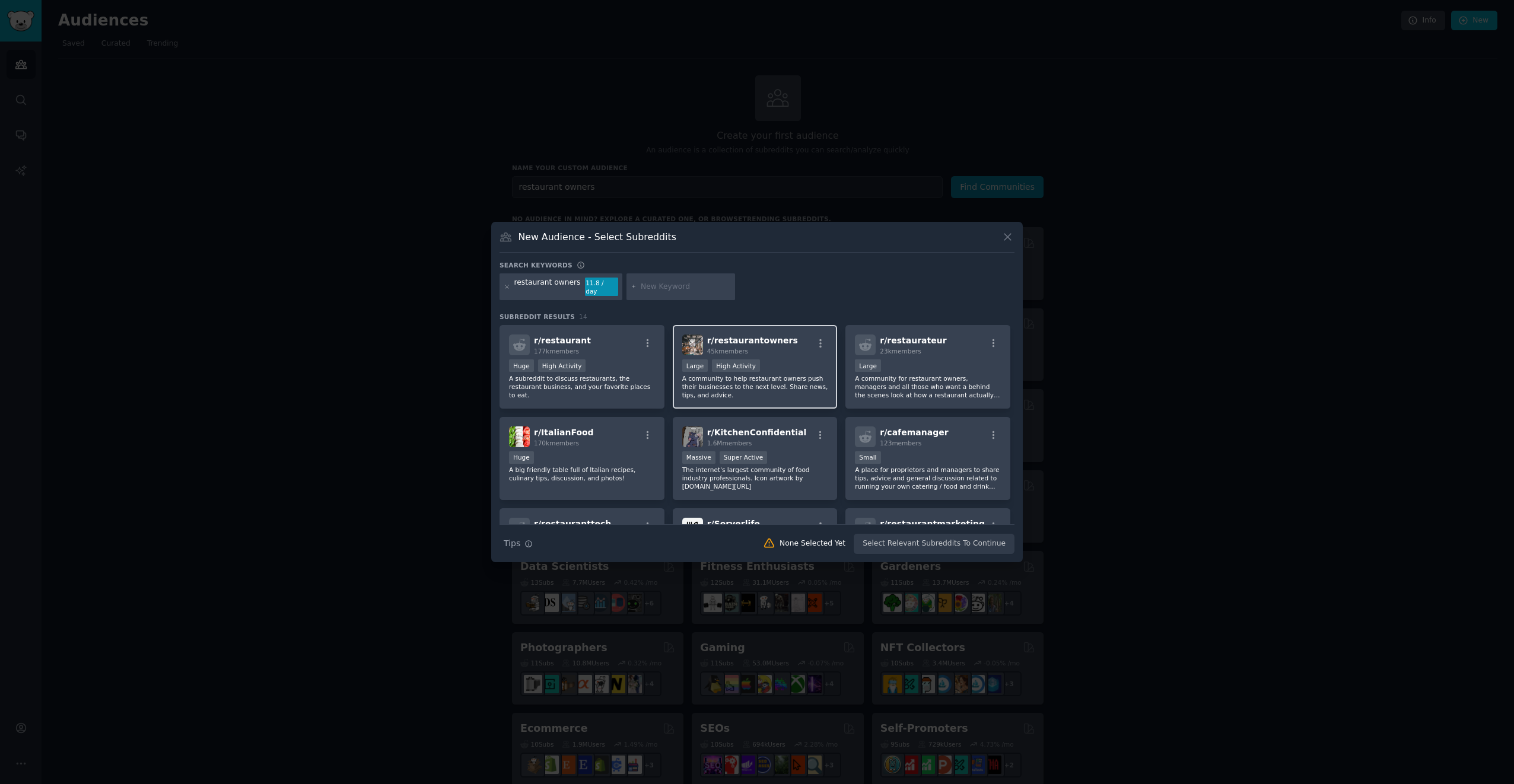
click at [801, 365] on div "10,000 - 100,000 members Large High Activity" at bounding box center [755, 367] width 146 height 15
click at [980, 539] on button "Create Audience" at bounding box center [976, 544] width 78 height 20
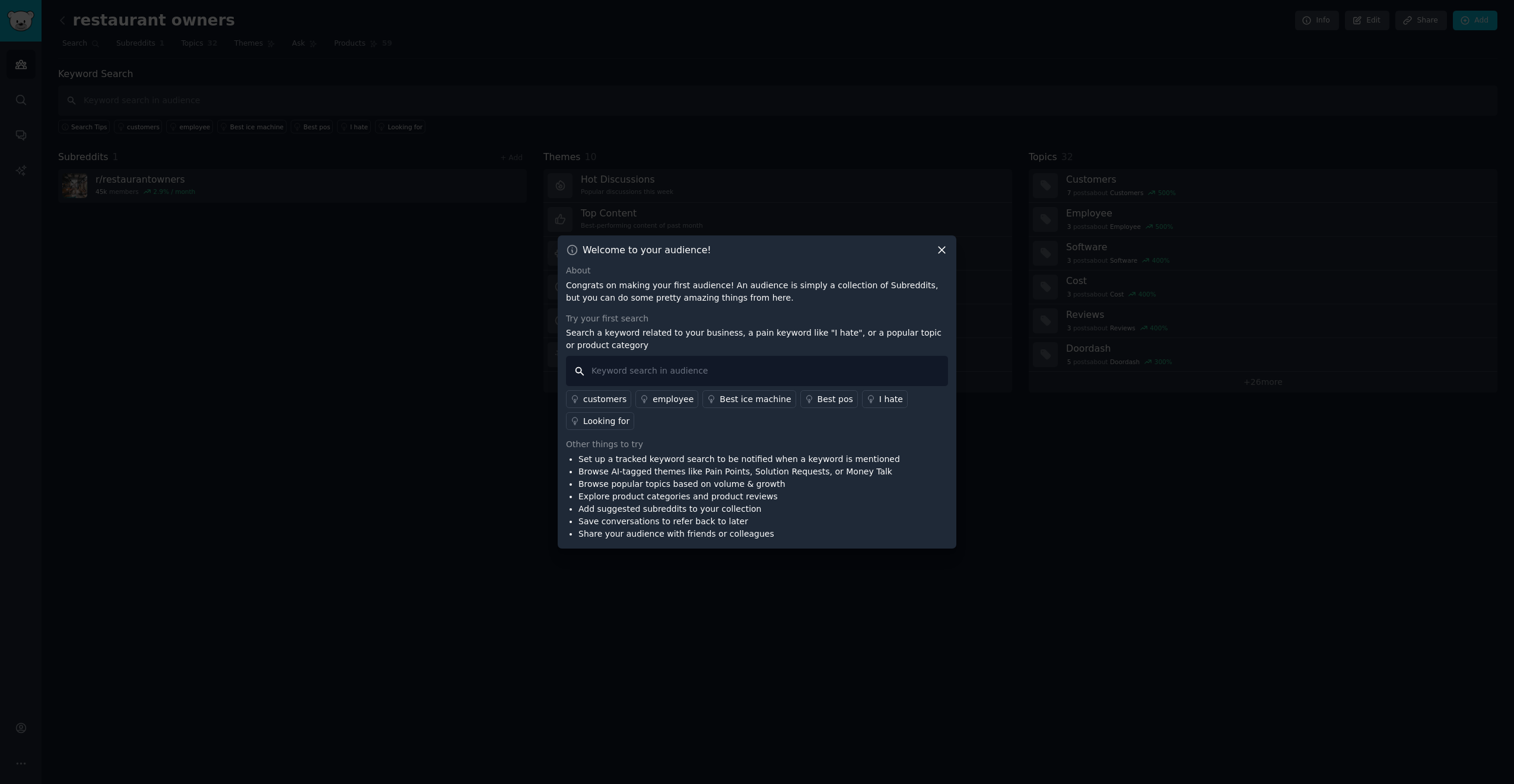
click at [673, 372] on input "text" at bounding box center [757, 371] width 382 height 31
type input "roster"
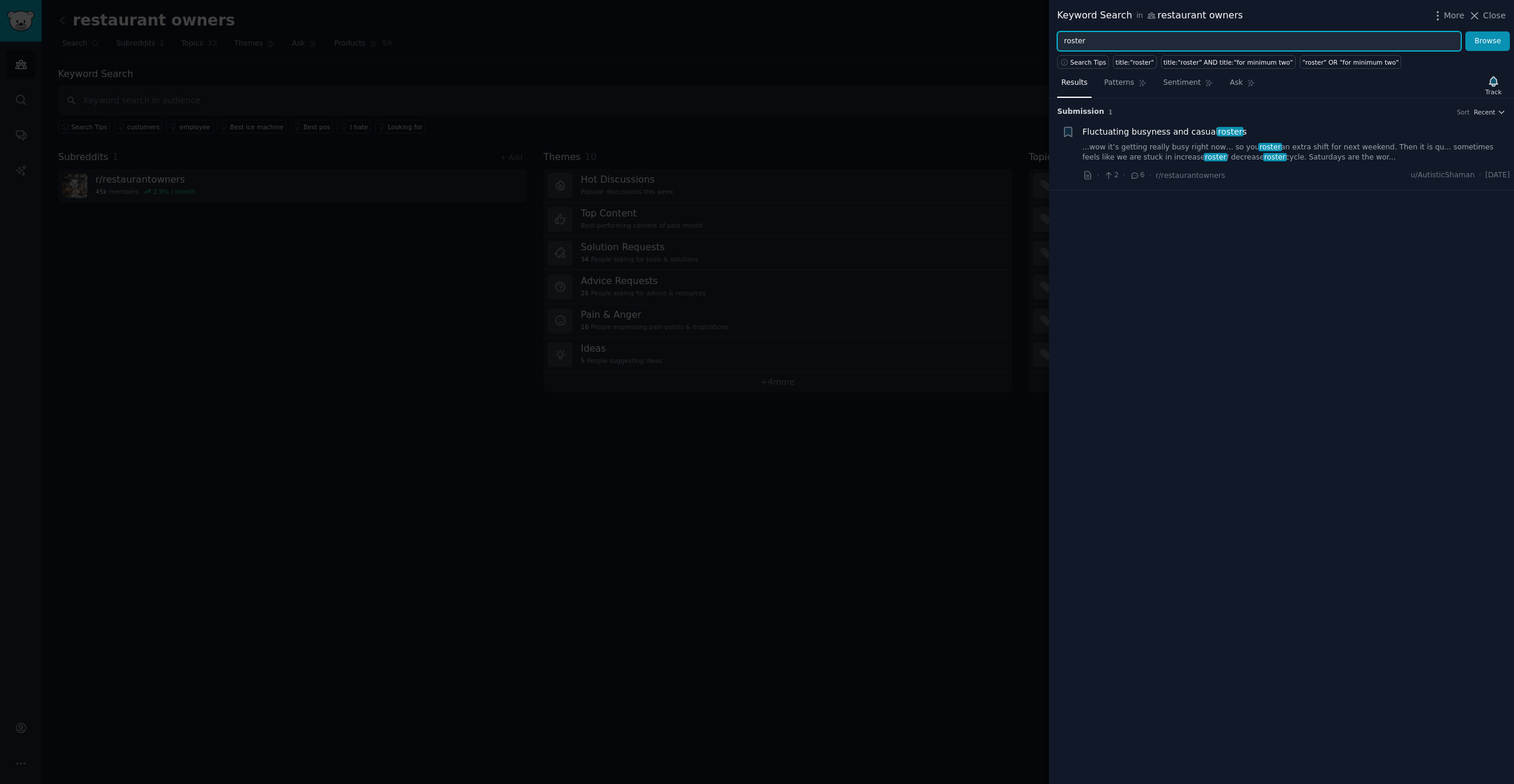
drag, startPoint x: 1121, startPoint y: 43, endPoint x: 1053, endPoint y: 47, distance: 68.1
click at [1053, 47] on div "roster Browse" at bounding box center [1281, 41] width 465 height 20
type input "looking for"
click at [1489, 37] on button "Browse" at bounding box center [1488, 41] width 45 height 20
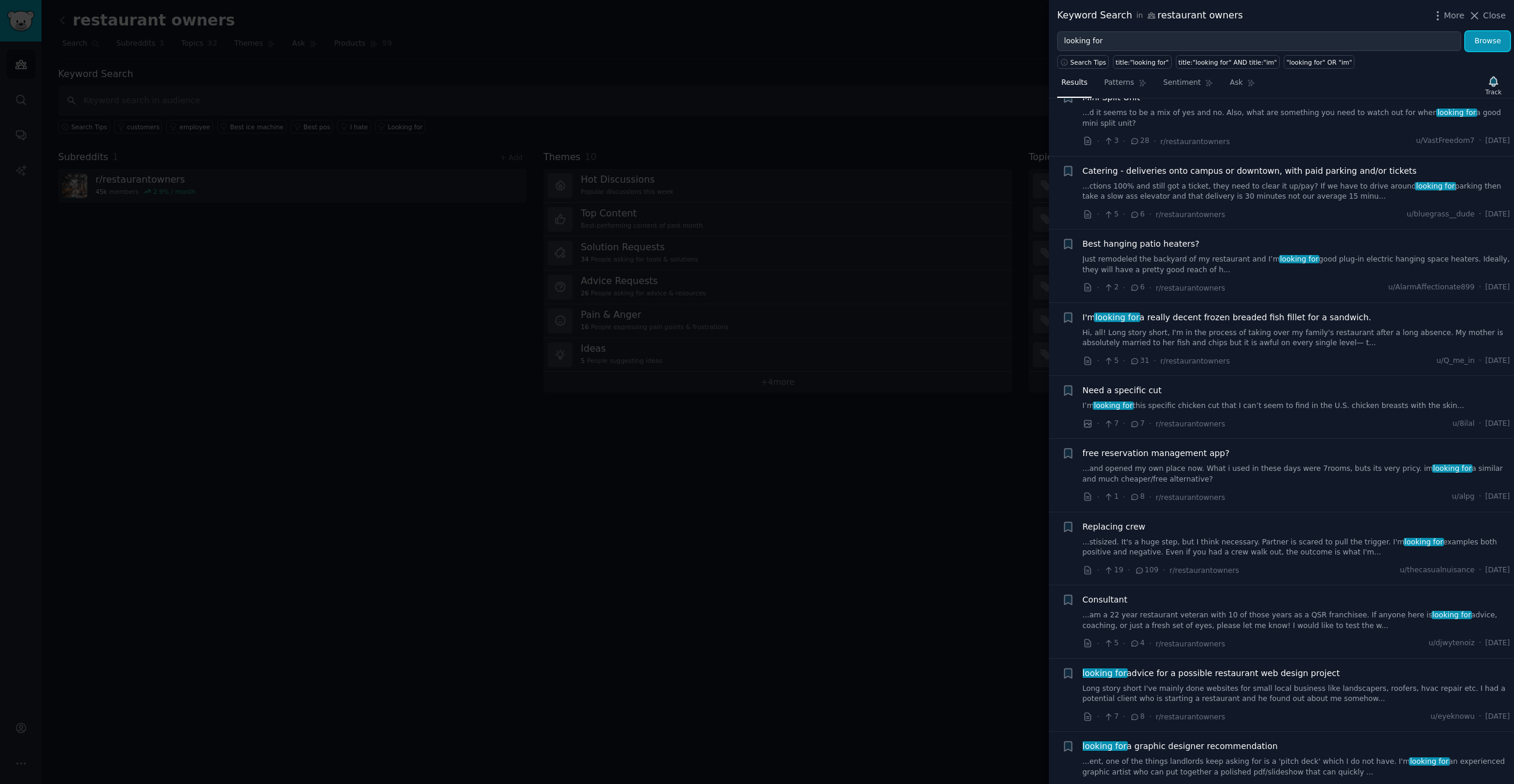
scroll to position [1127, 0]
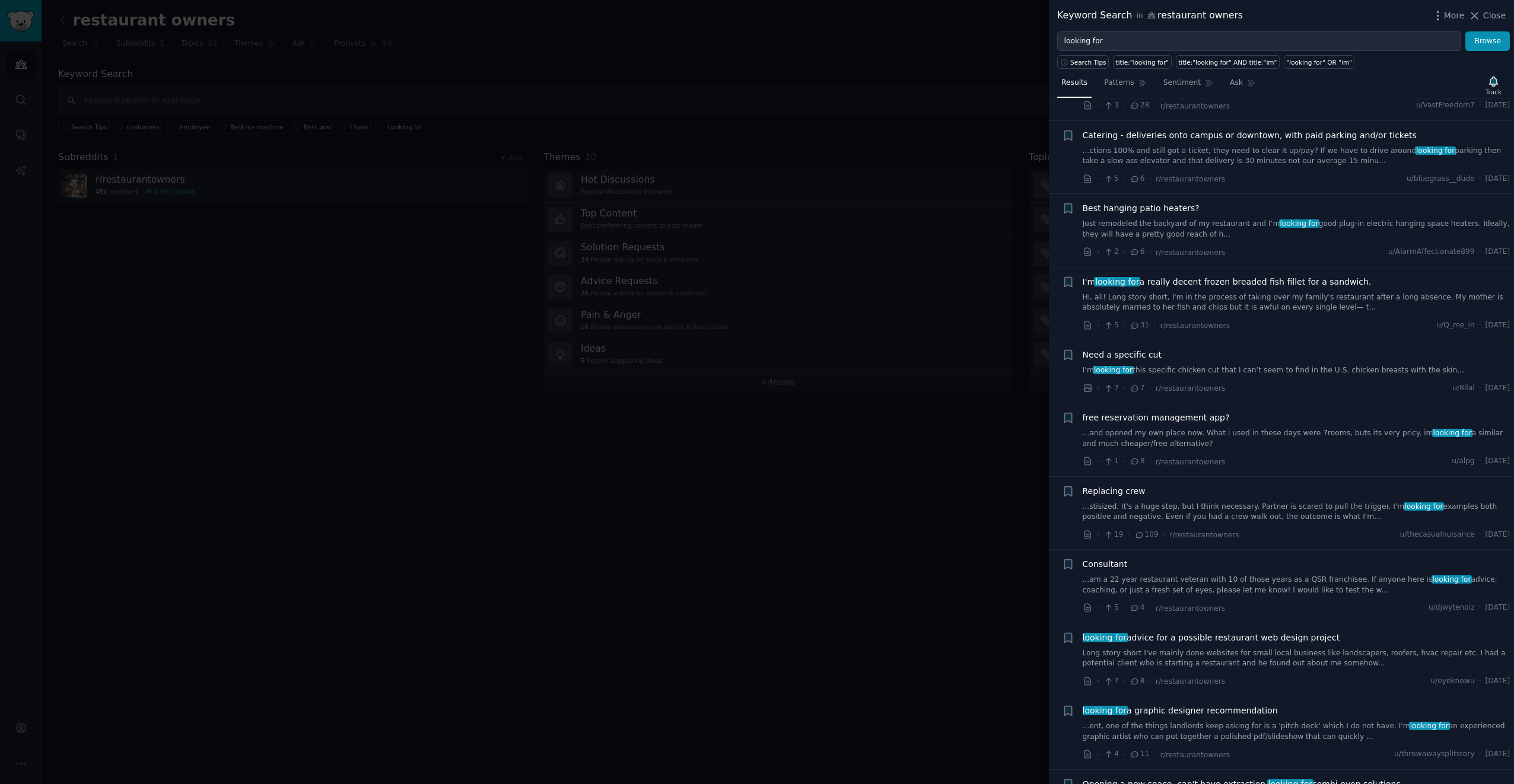
click at [655, 581] on div at bounding box center [757, 392] width 1514 height 784
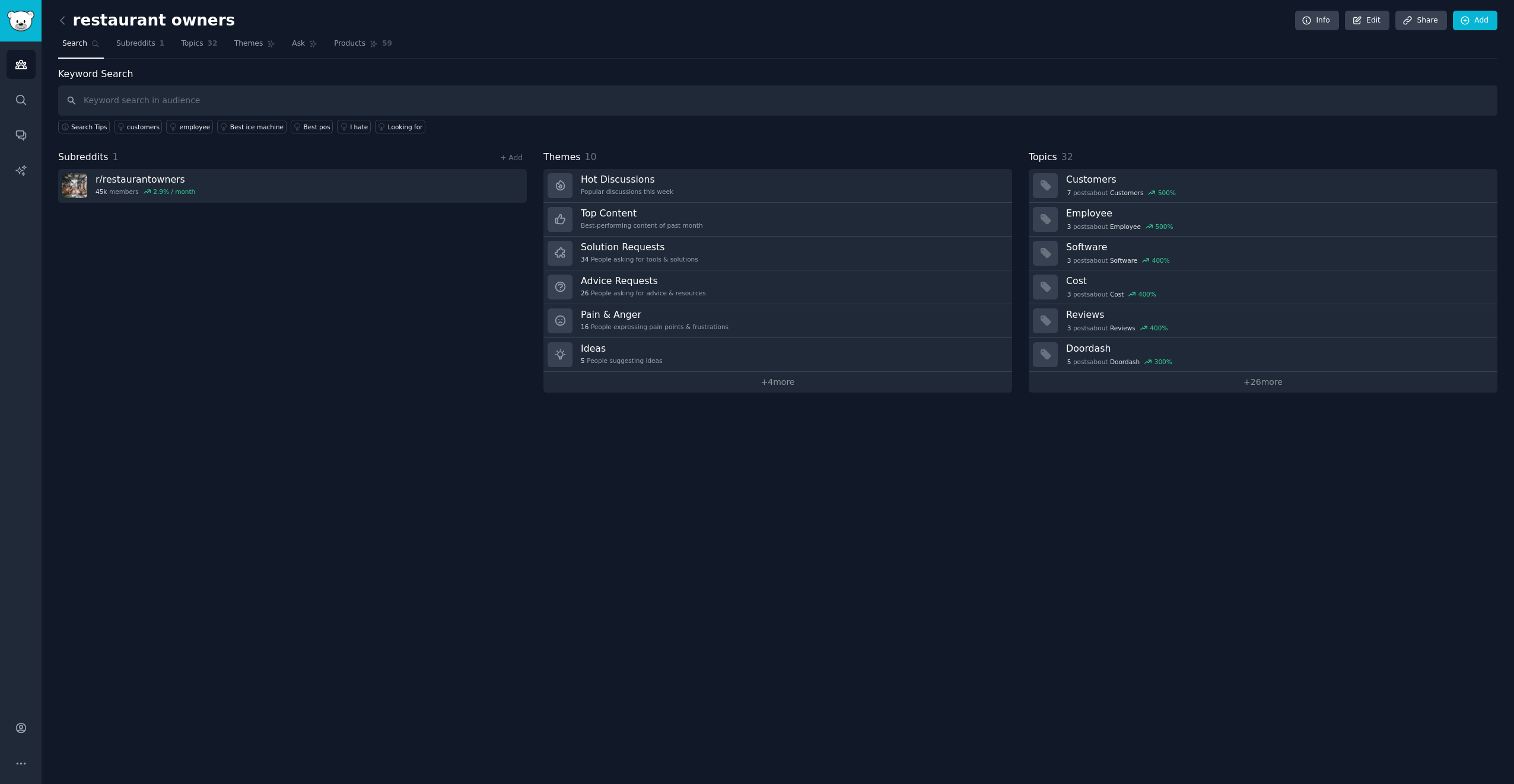
click at [1000, 507] on div "restaurant owners Info Edit Share Add Search Subreddits 1 Topics 32 Themes Ask …" at bounding box center [777, 392] width 1473 height 784
click at [63, 19] on icon at bounding box center [63, 21] width 13 height 13
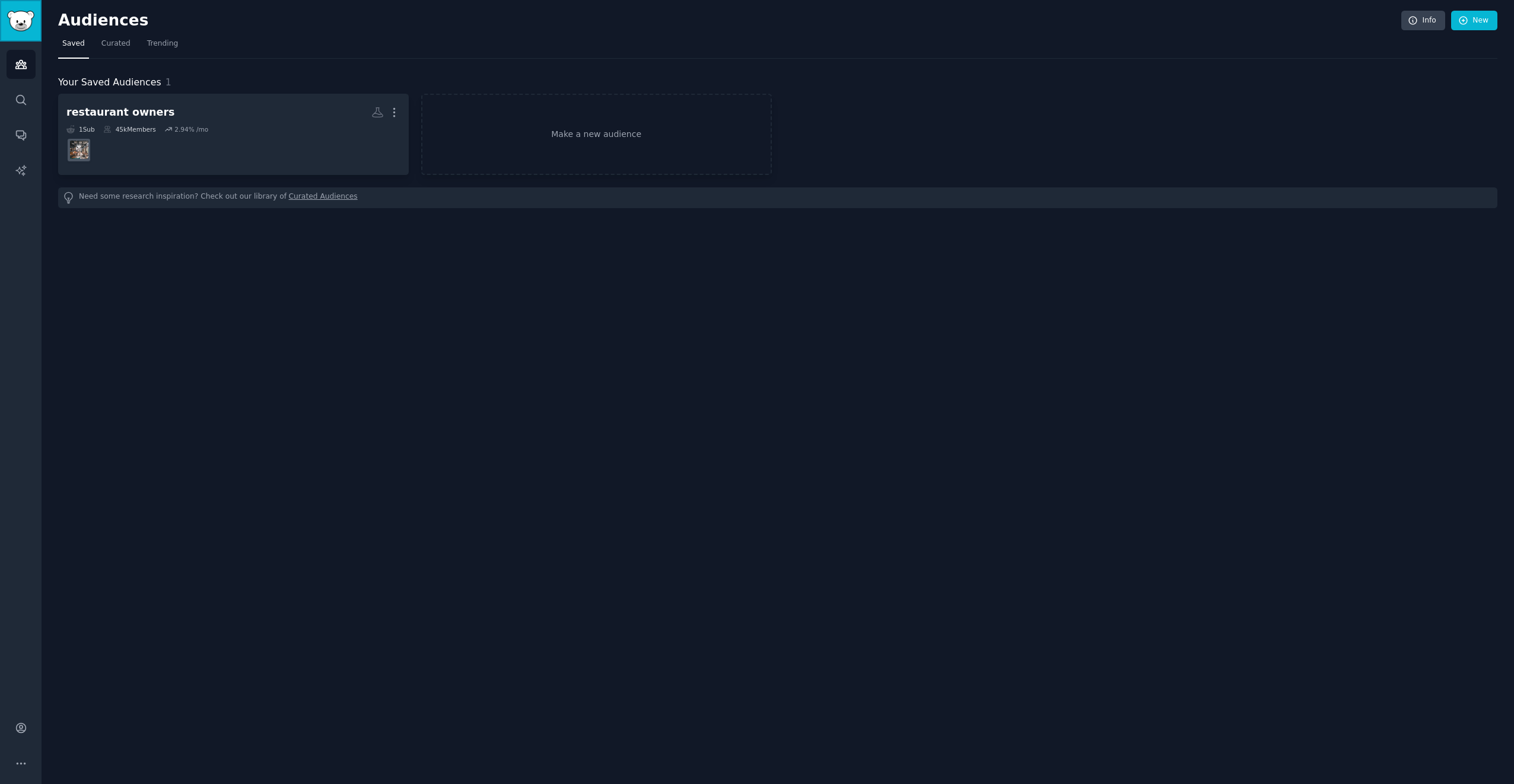
click at [20, 24] on img "Sidebar" at bounding box center [21, 21] width 27 height 21
click at [20, 61] on icon "Sidebar" at bounding box center [21, 65] width 13 height 13
click at [21, 100] on icon "Sidebar" at bounding box center [21, 100] width 13 height 13
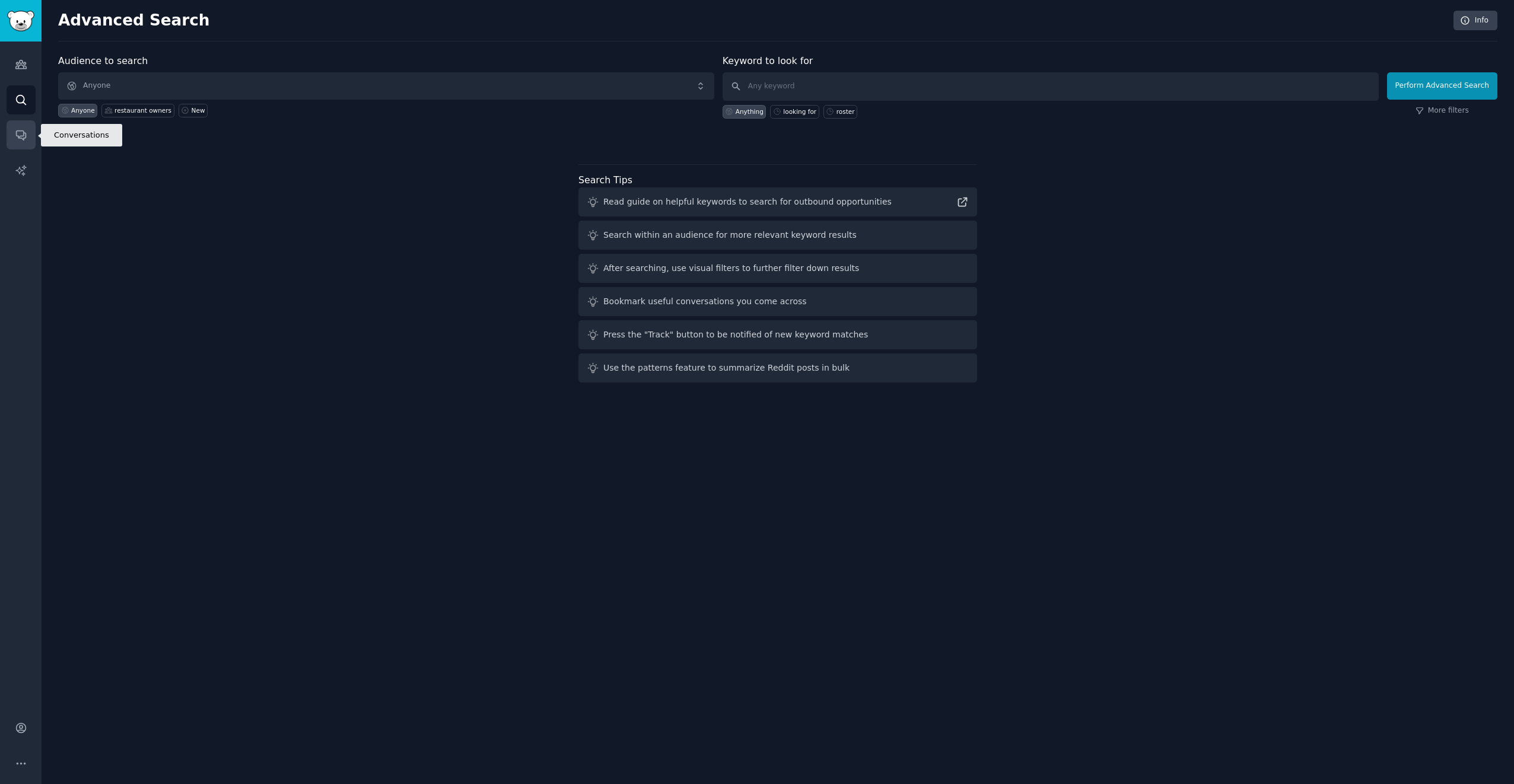
click at [20, 132] on icon "Sidebar" at bounding box center [21, 135] width 13 height 13
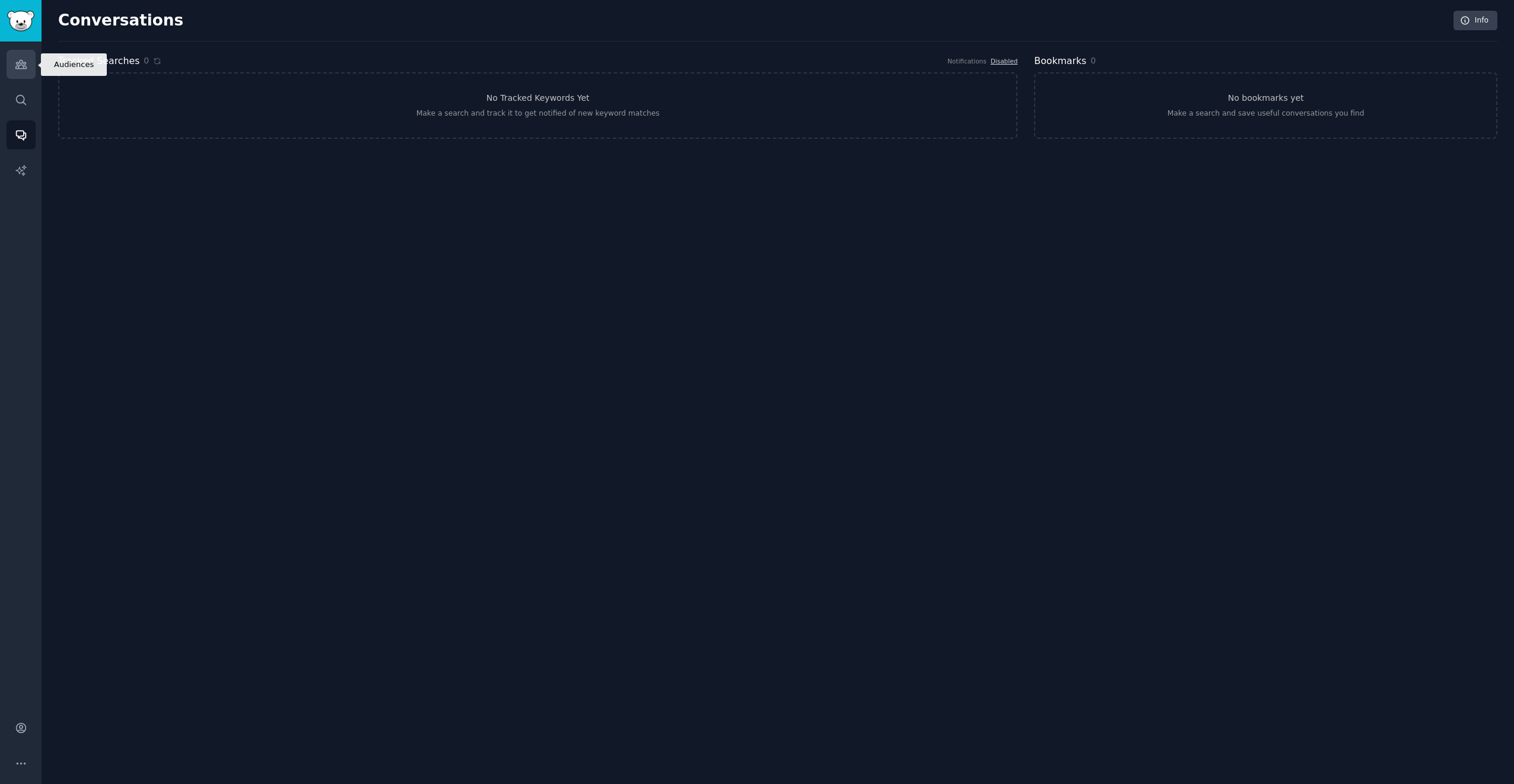
click at [18, 65] on icon "Sidebar" at bounding box center [21, 65] width 11 height 9
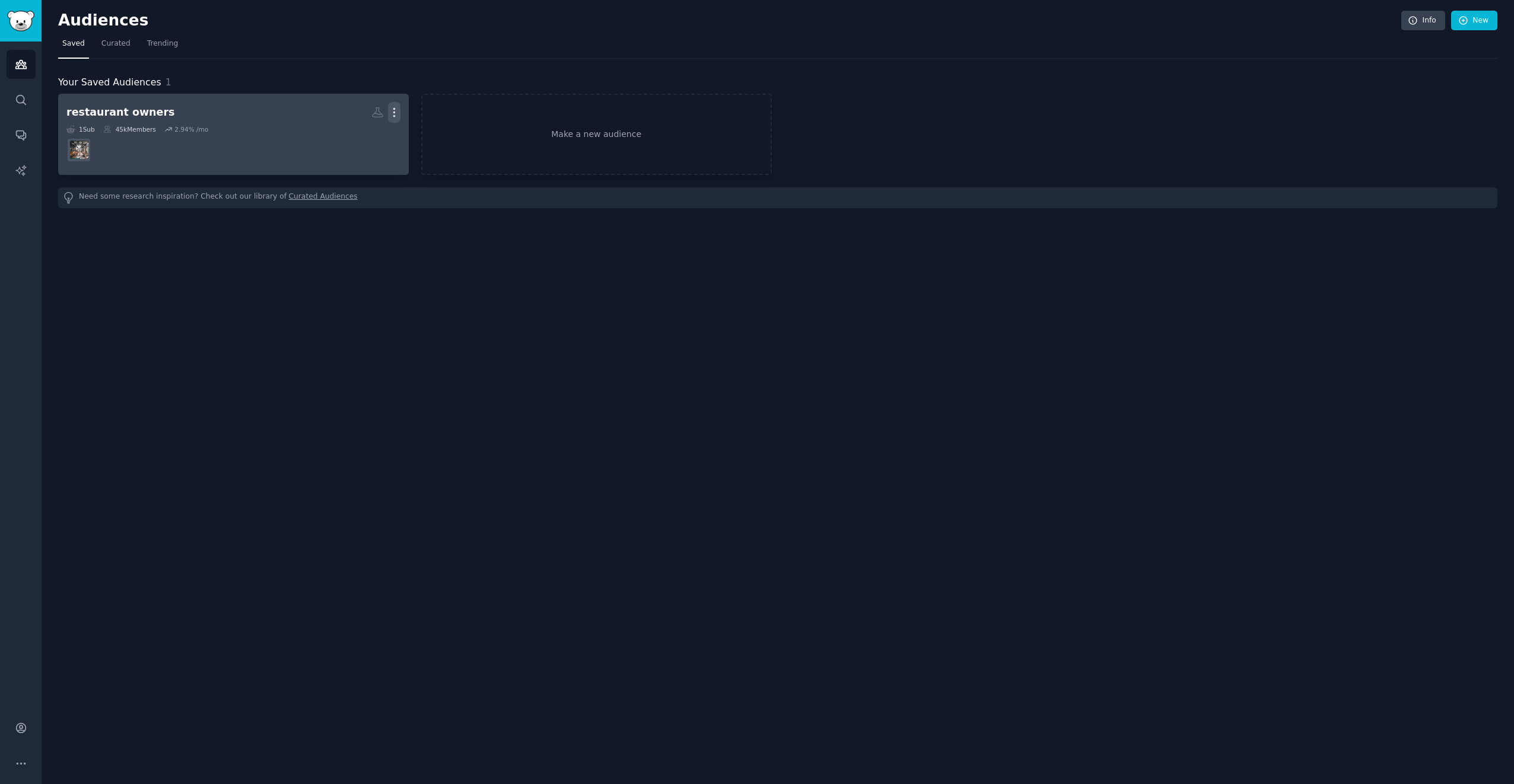
click at [397, 109] on icon "button" at bounding box center [395, 112] width 13 height 13
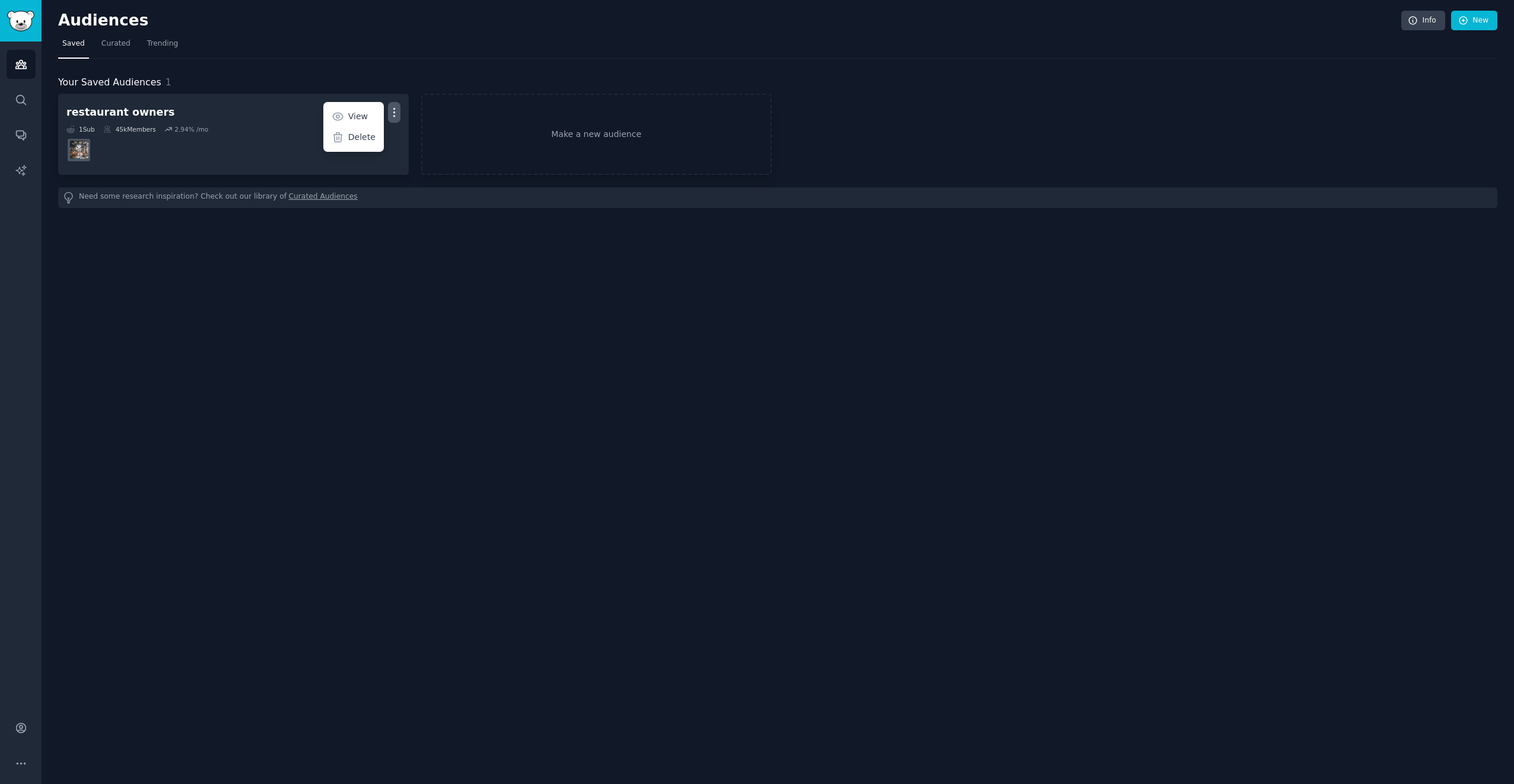
click at [425, 262] on div "Audiences Info New Saved Curated Trending Your Saved Audiences 1 restaurant own…" at bounding box center [777, 392] width 1473 height 784
